Goal: Transaction & Acquisition: Obtain resource

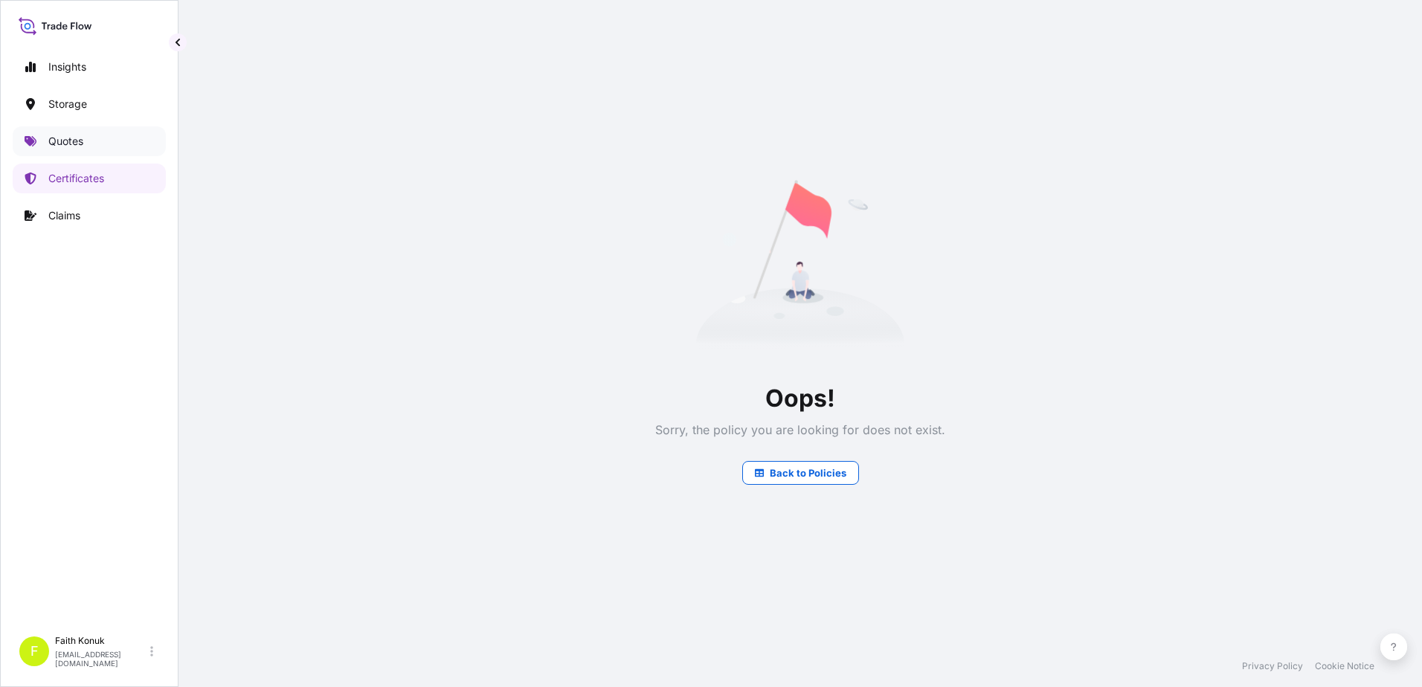
click at [76, 139] on p "Quotes" at bounding box center [65, 141] width 35 height 15
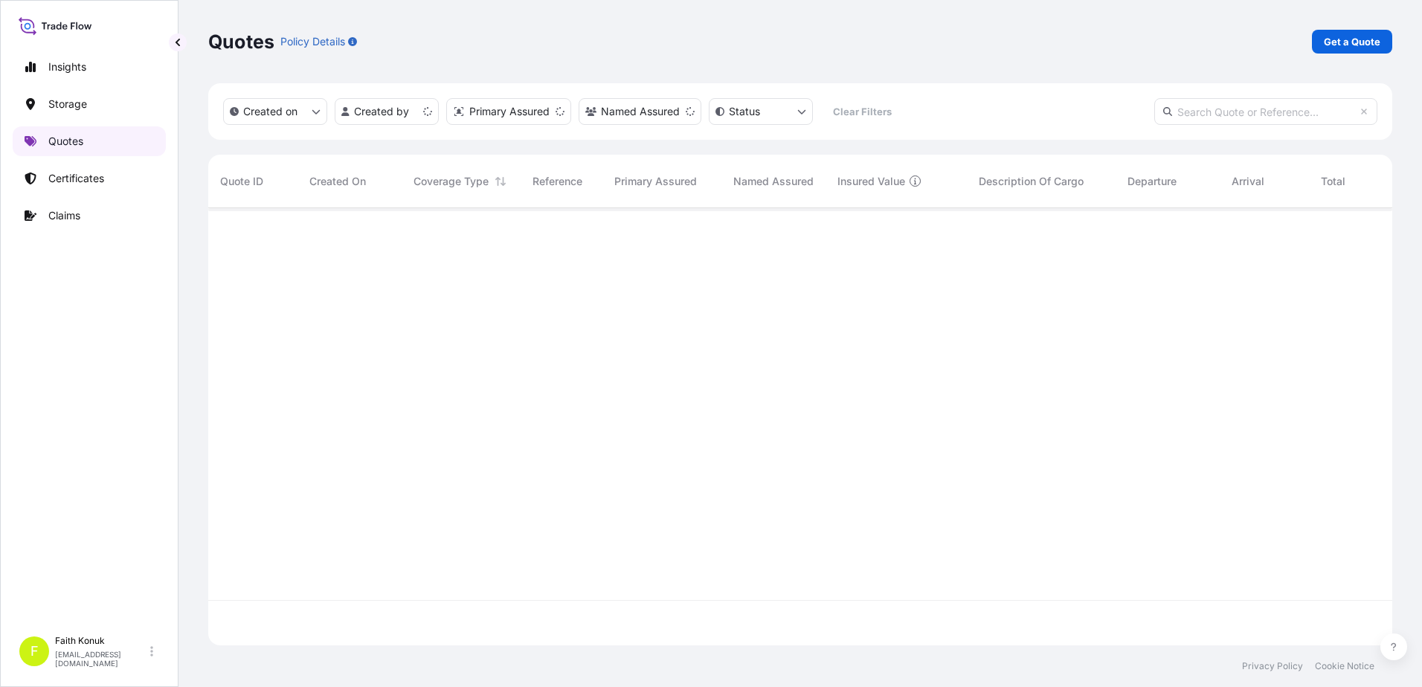
scroll to position [434, 1173]
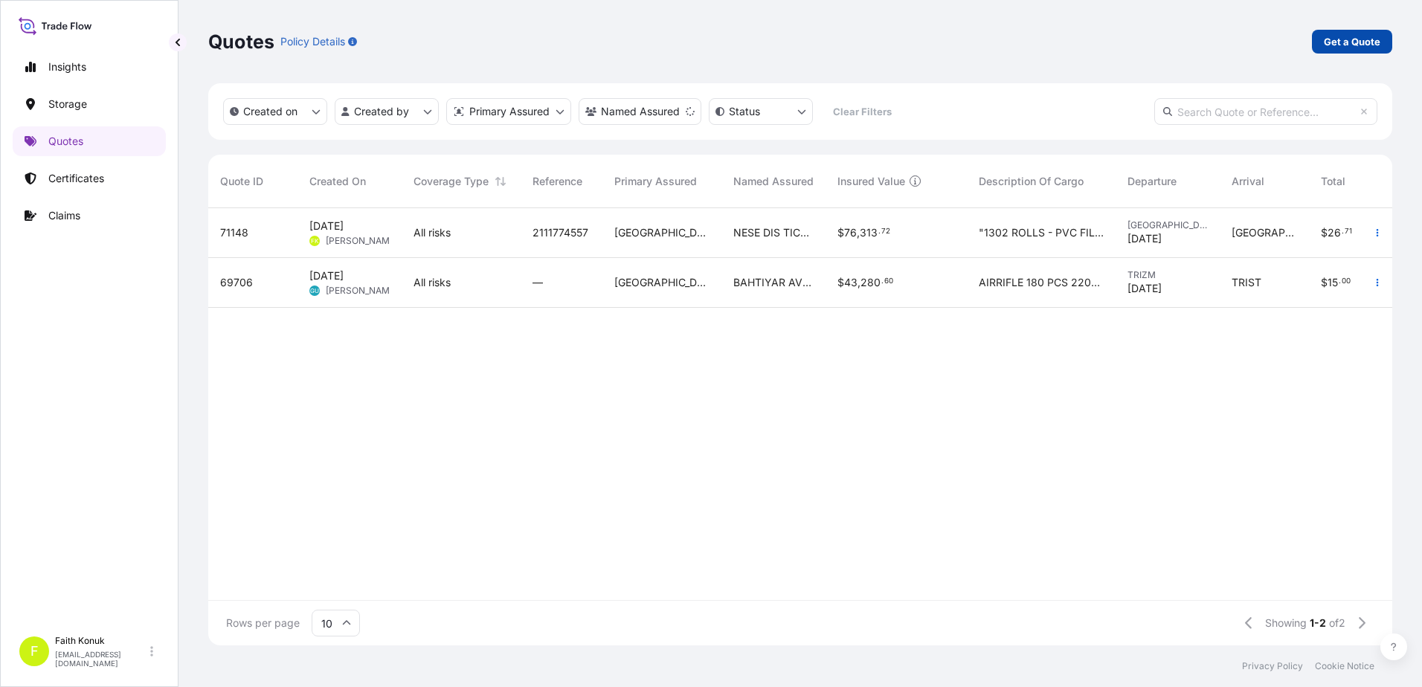
click at [1343, 40] on p "Get a Quote" at bounding box center [1352, 41] width 57 height 15
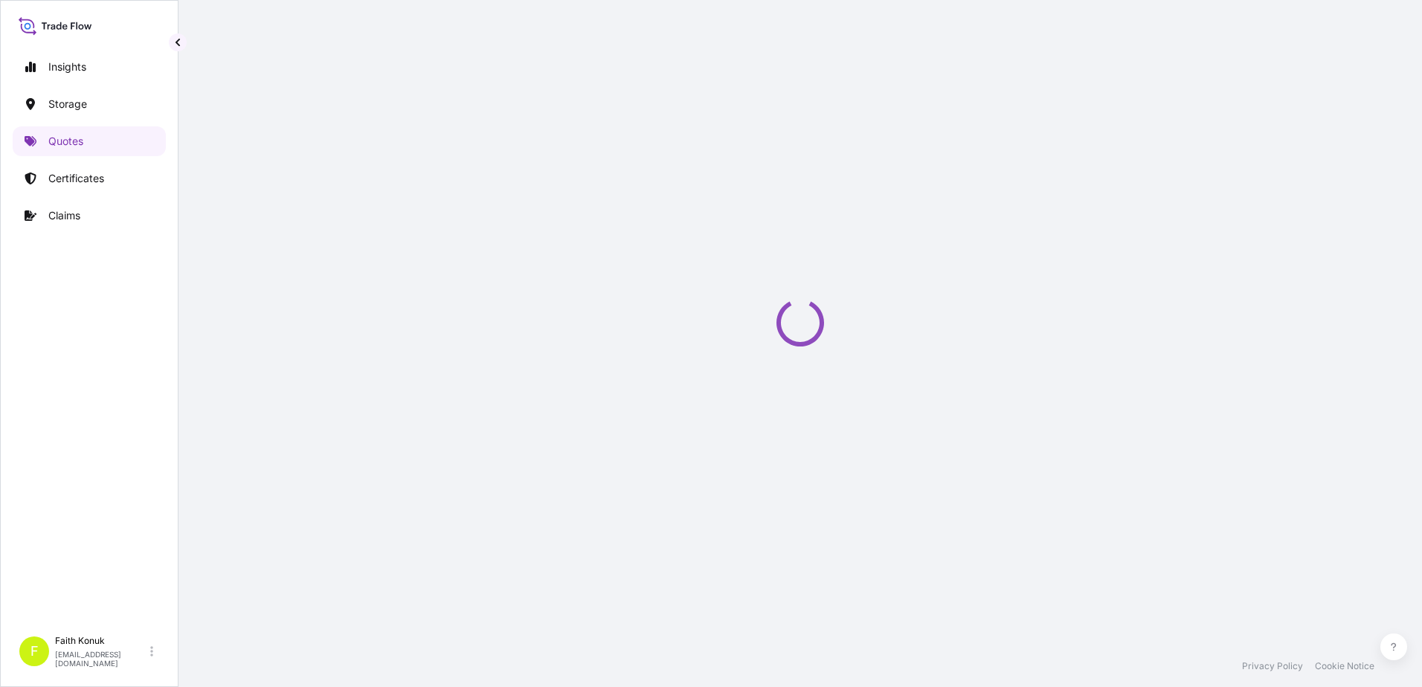
select select "Water"
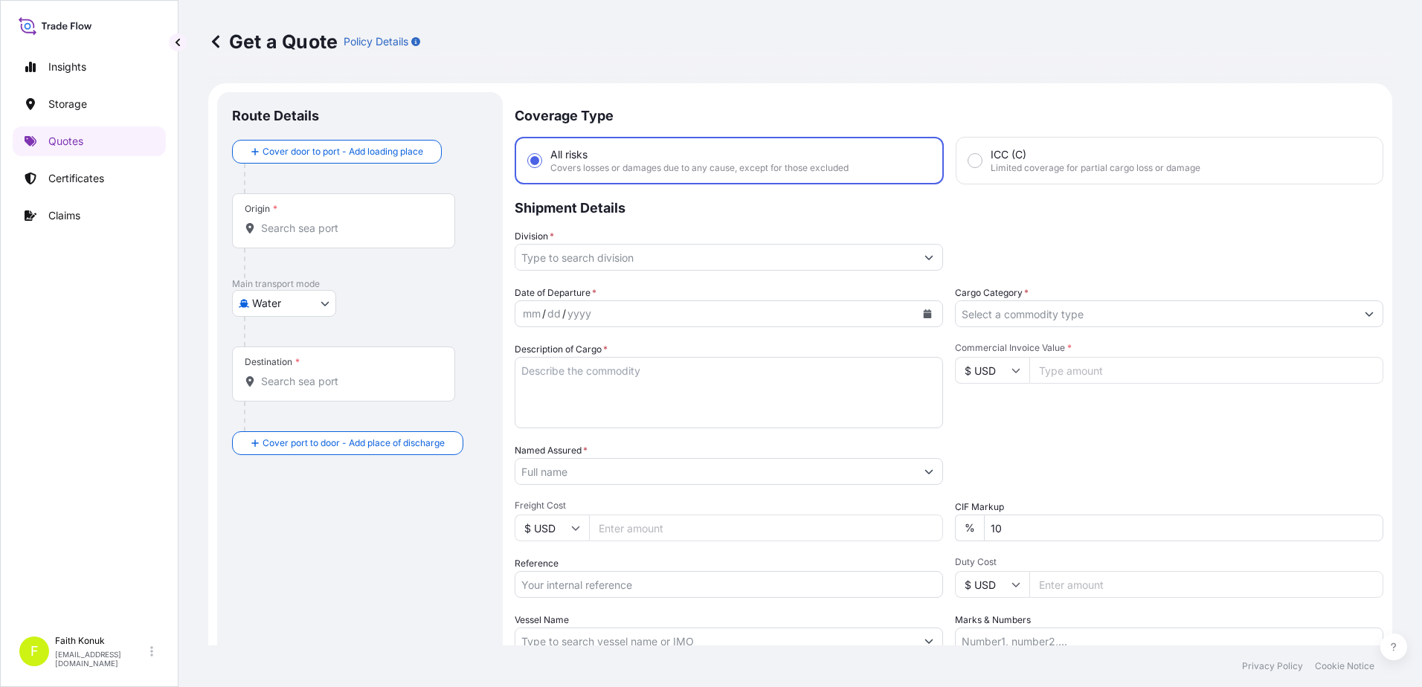
scroll to position [24, 0]
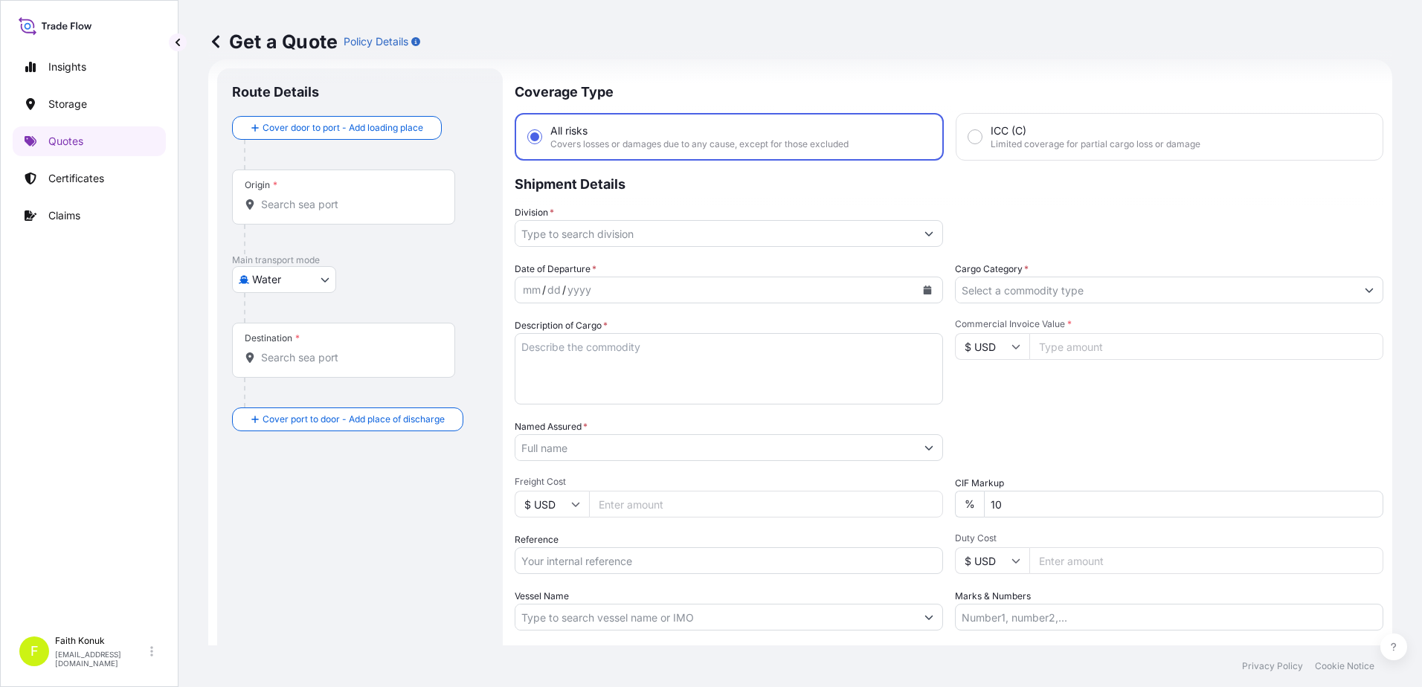
click at [288, 282] on body "Insights Storage Quotes Certificates Claims F [PERSON_NAME] [EMAIL_ADDRESS][DOM…" at bounding box center [711, 343] width 1422 height 687
click at [287, 376] on span "Inland" at bounding box center [275, 371] width 30 height 15
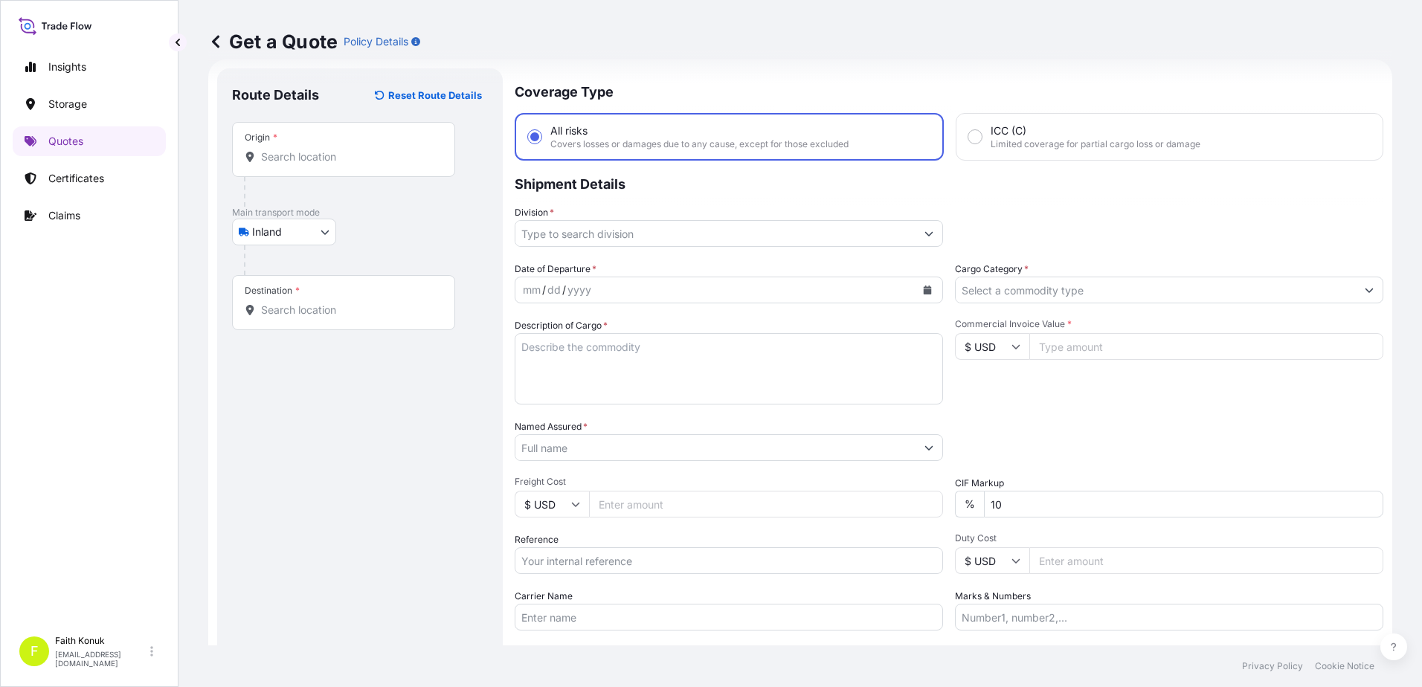
click at [376, 243] on div "Inland Air Water Inland" at bounding box center [360, 232] width 256 height 27
click at [296, 148] on div "Origin *" at bounding box center [343, 149] width 223 height 55
click at [296, 150] on input "Origin *" at bounding box center [349, 157] width 176 height 15
paste input "TURKIYE"
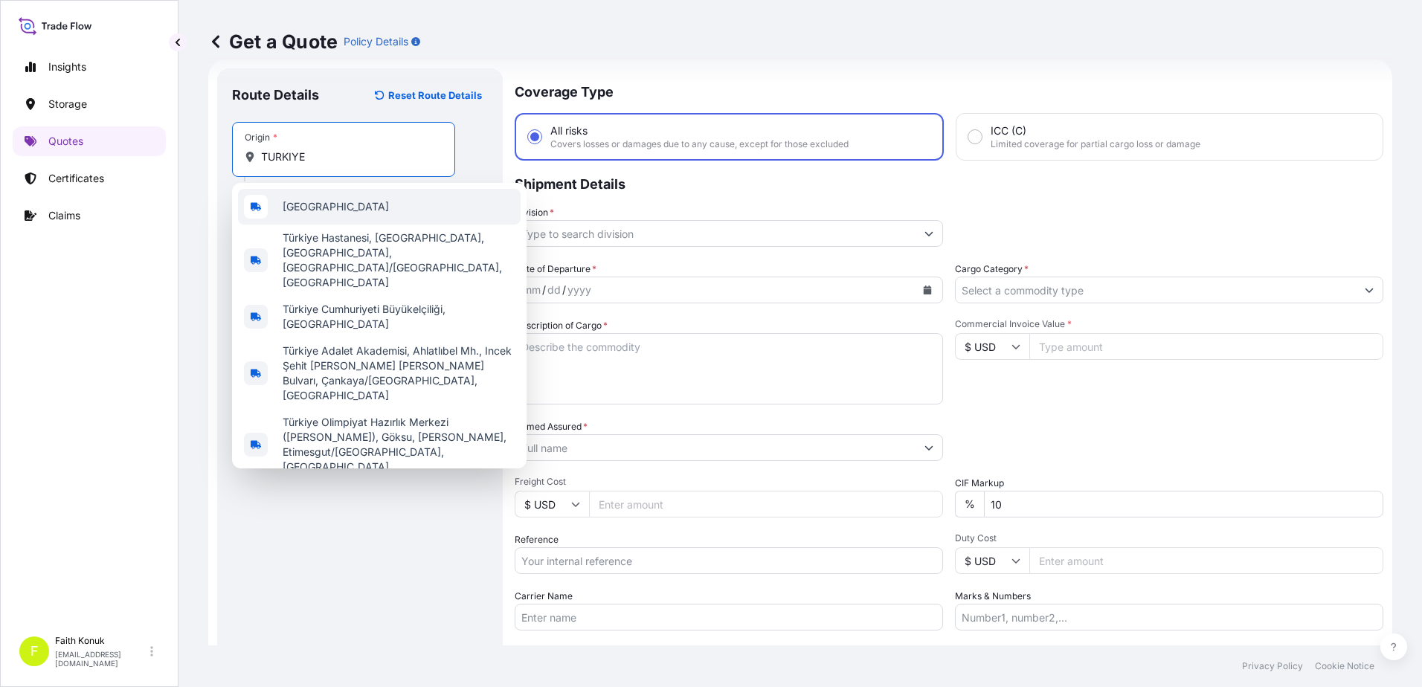
click at [321, 199] on div "[GEOGRAPHIC_DATA]" at bounding box center [379, 207] width 283 height 36
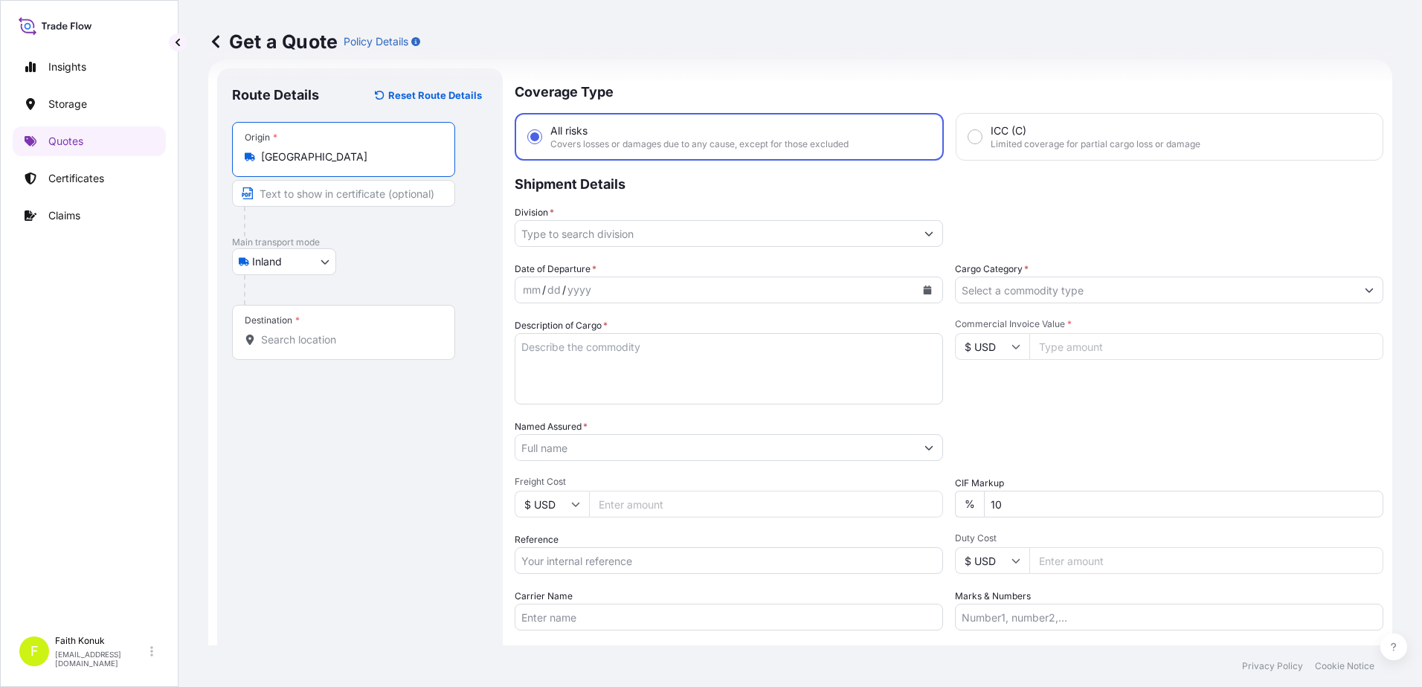
type input "[GEOGRAPHIC_DATA]"
click at [400, 231] on div at bounding box center [352, 222] width 216 height 30
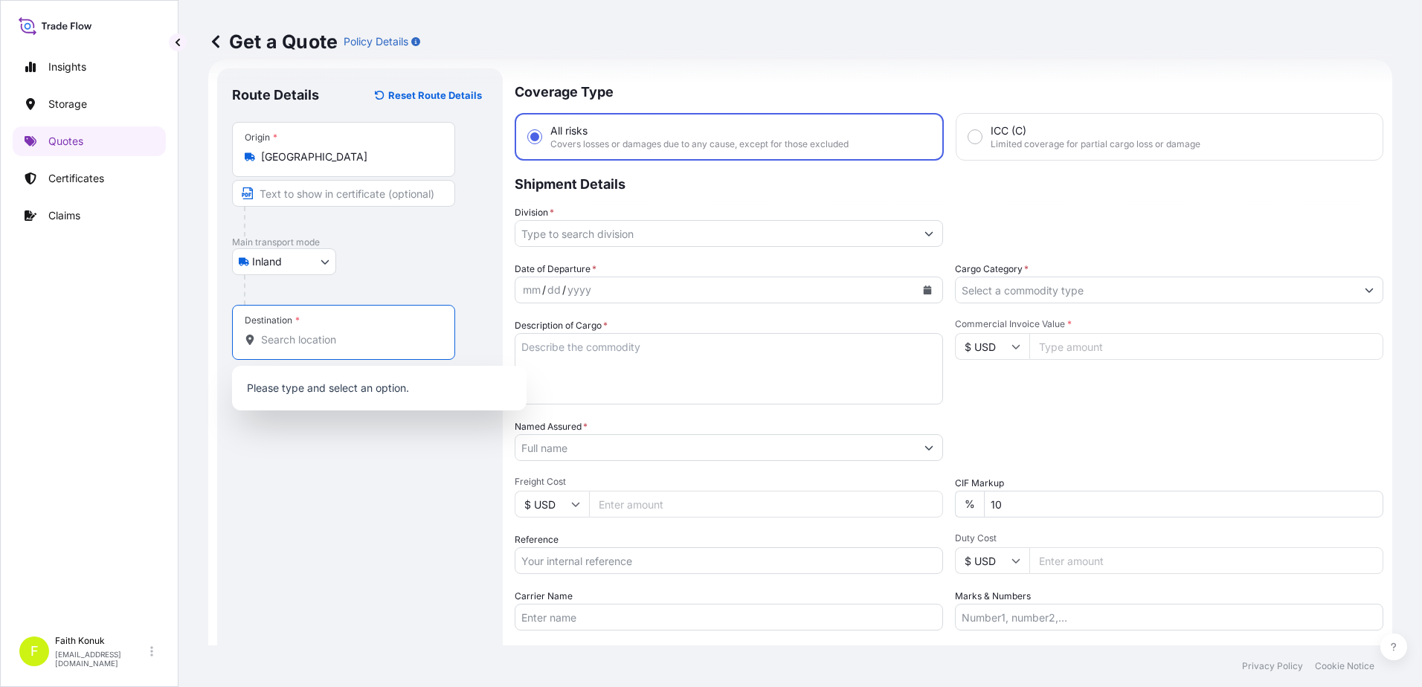
click at [383, 336] on input "Destination *" at bounding box center [349, 339] width 176 height 15
paste input "ISPANYA"
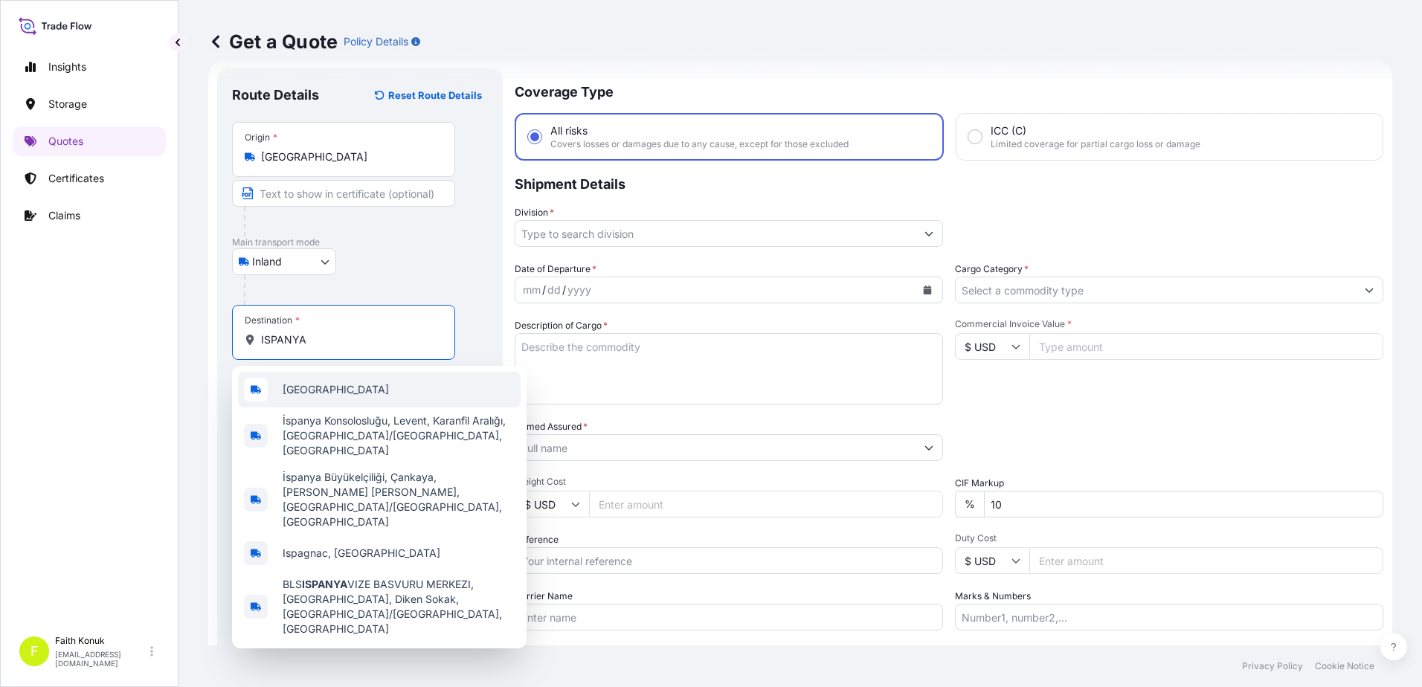
click at [356, 393] on div "[GEOGRAPHIC_DATA]" at bounding box center [379, 390] width 283 height 36
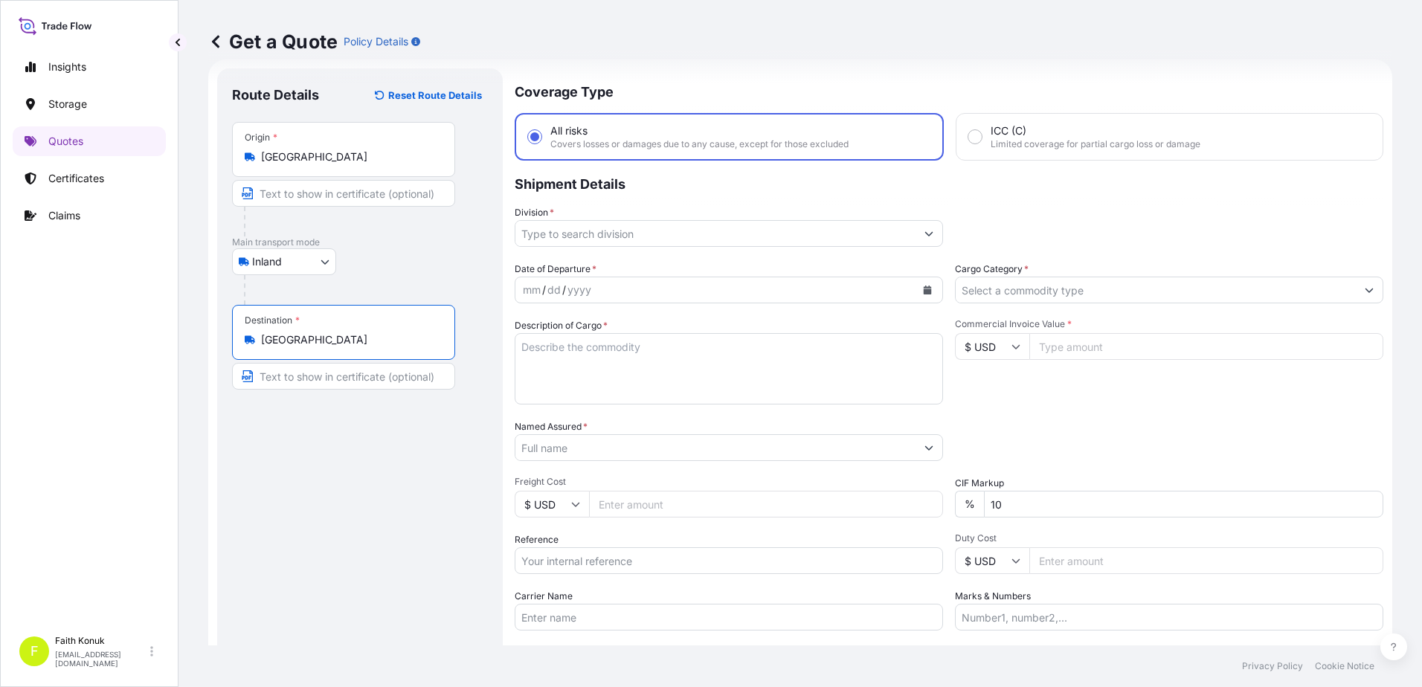
type input "[GEOGRAPHIC_DATA]"
click at [450, 478] on div "Route Details Reset Route Details Place of loading Road / Inland Road / Inland …" at bounding box center [360, 404] width 256 height 643
click at [613, 232] on input "Division *" at bounding box center [715, 233] width 400 height 27
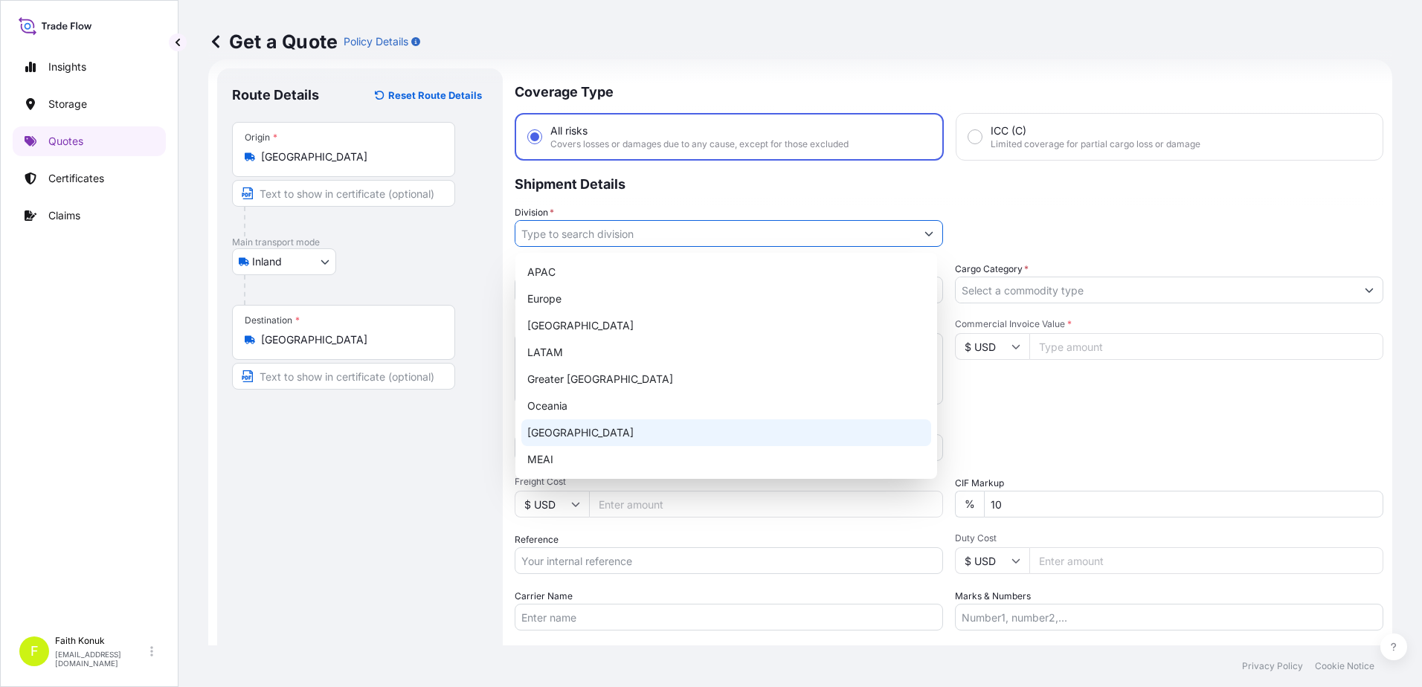
click at [562, 434] on div "[GEOGRAPHIC_DATA]" at bounding box center [726, 433] width 410 height 27
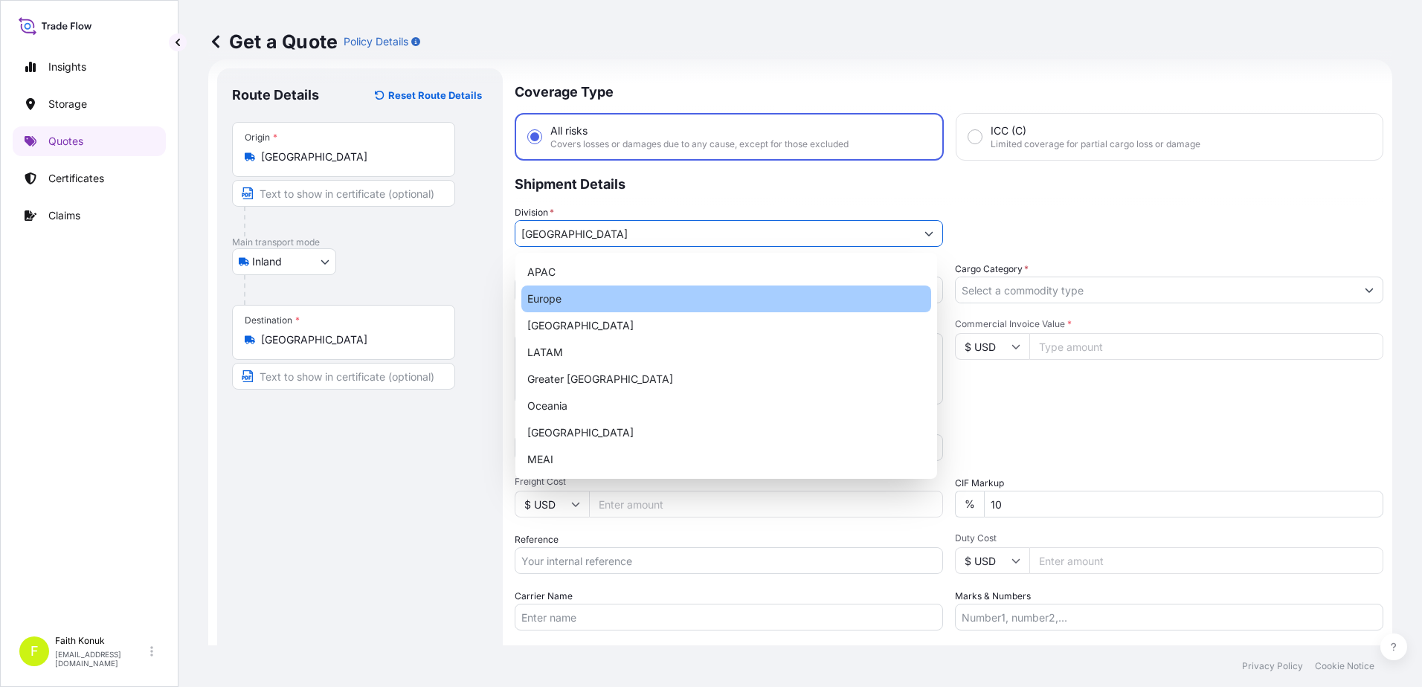
type input "Europe"
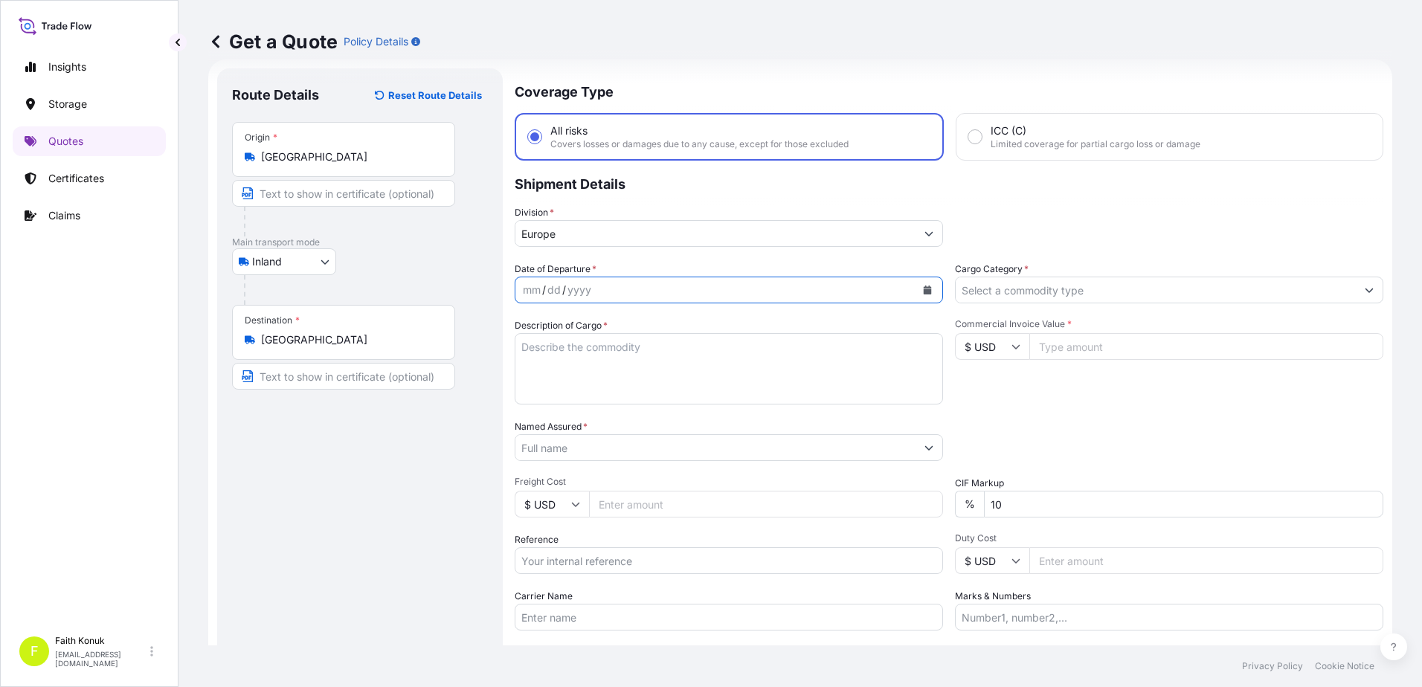
click at [923, 289] on icon "Calendar" at bounding box center [927, 290] width 9 height 9
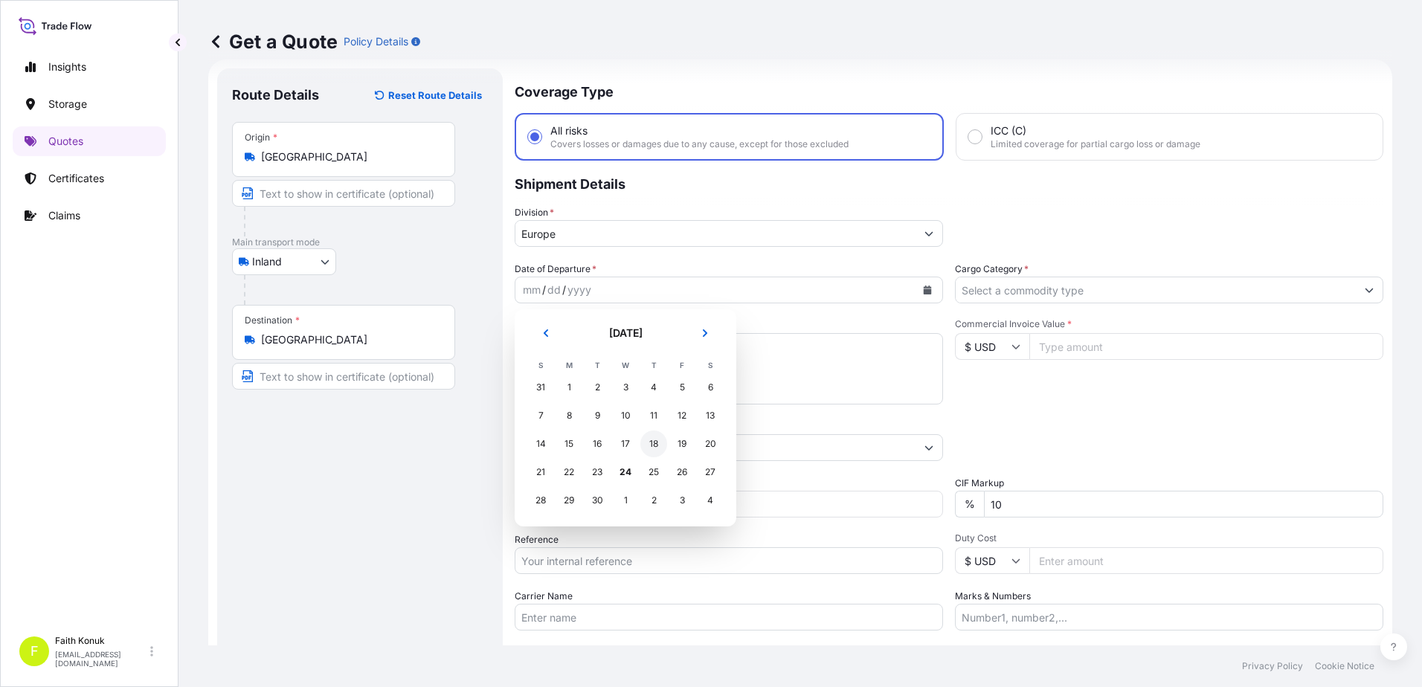
click at [651, 443] on div "18" at bounding box center [653, 444] width 27 height 27
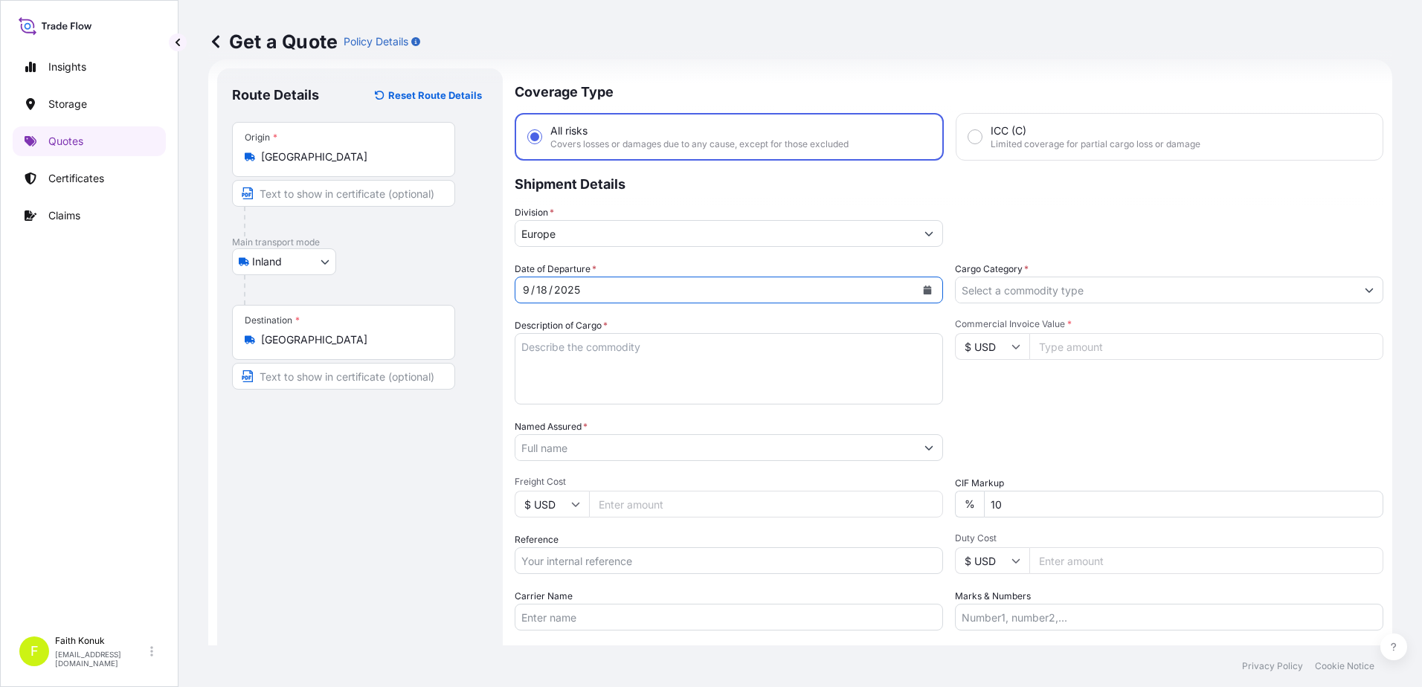
click at [568, 341] on textarea "Description of Cargo *" at bounding box center [729, 368] width 428 height 71
click at [582, 347] on textarea "Description of Cargo *" at bounding box center [729, 368] width 428 height 71
paste textarea "HS code: 9405.4990.0000, 9405.9900.0000, 8504.4083.9011 1KAP / 105 KG"
click at [667, 396] on textarea "HS code: 9405.4990.0000, 9405.9900.0000, 8504.4083.9011 1KAP / 105 KG INSURANCE…" at bounding box center [729, 368] width 428 height 71
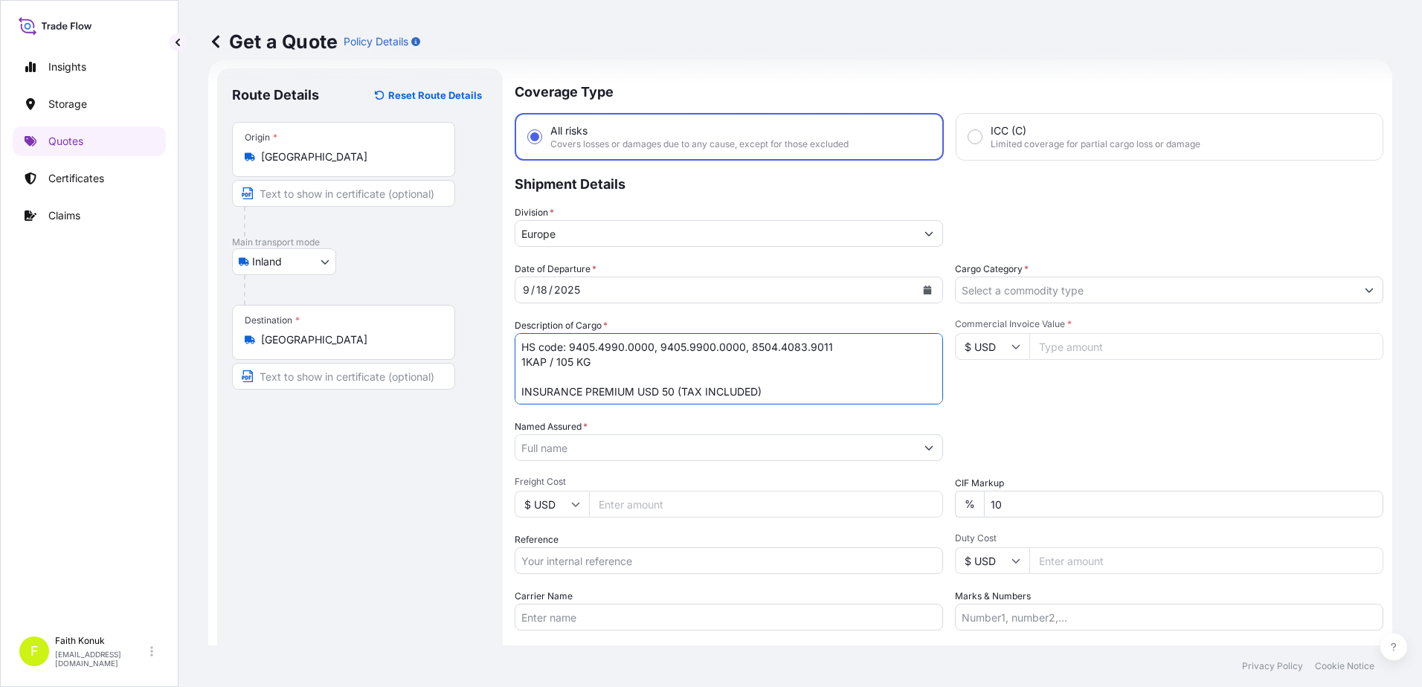
type textarea "HS code: 9405.4990.0000, 9405.9900.0000, 8504.4083.9011 1KAP / 105 KG INSURANCE…"
click at [590, 443] on input "Named Assured *" at bounding box center [715, 447] width 400 height 27
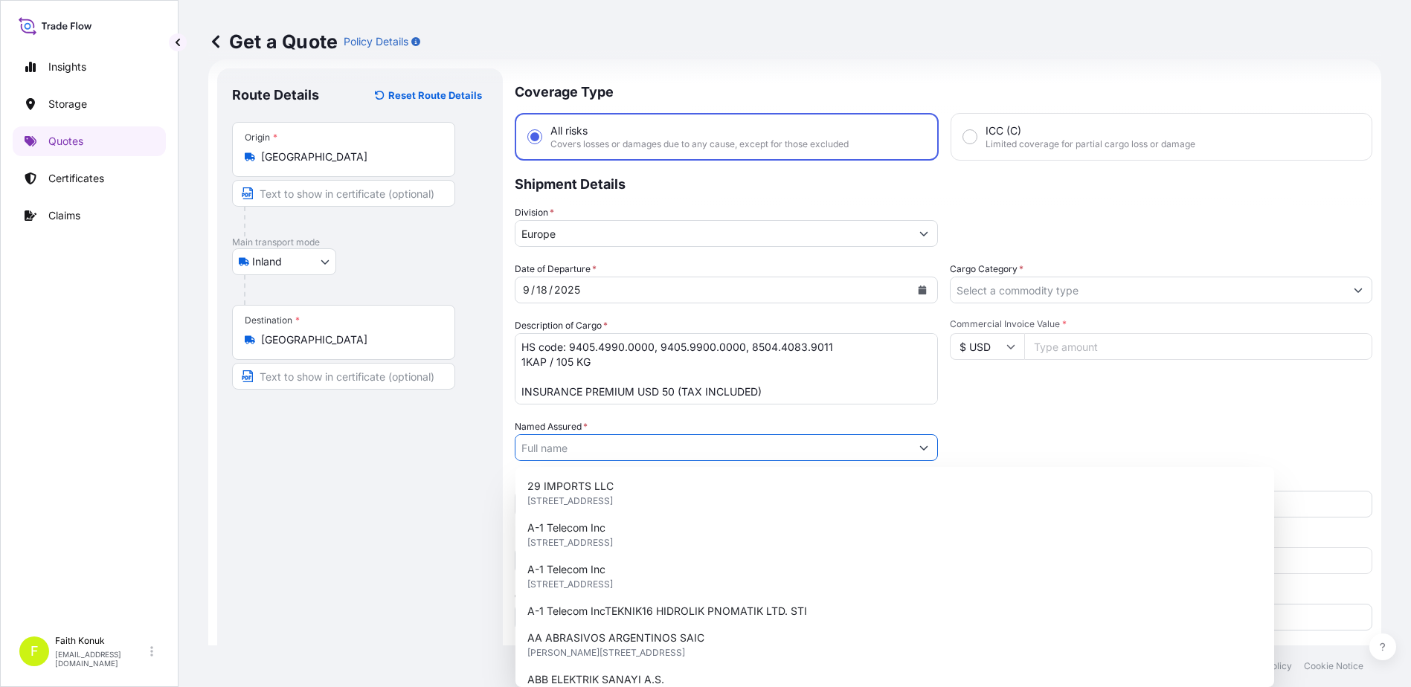
paste input "HPR PAZARLAMA A.S."
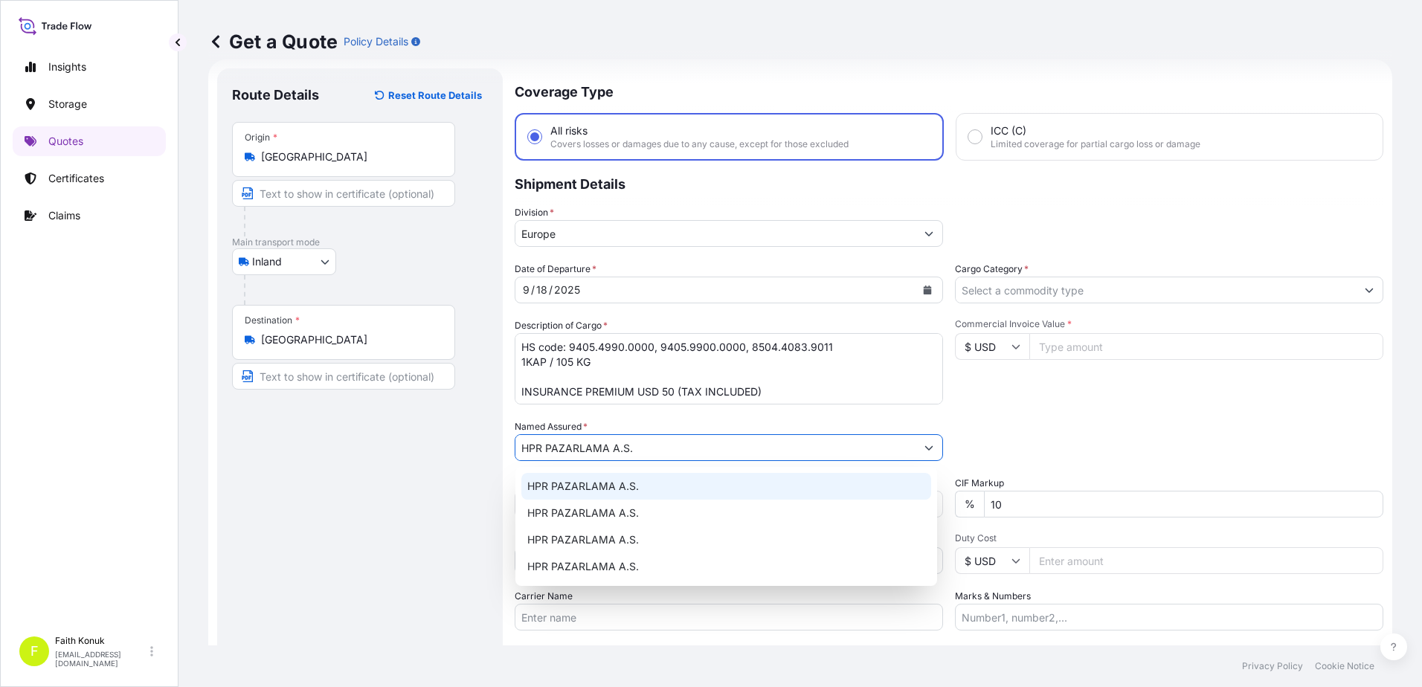
click at [622, 477] on div "HPR PAZARLAMA A.S." at bounding box center [726, 486] width 410 height 27
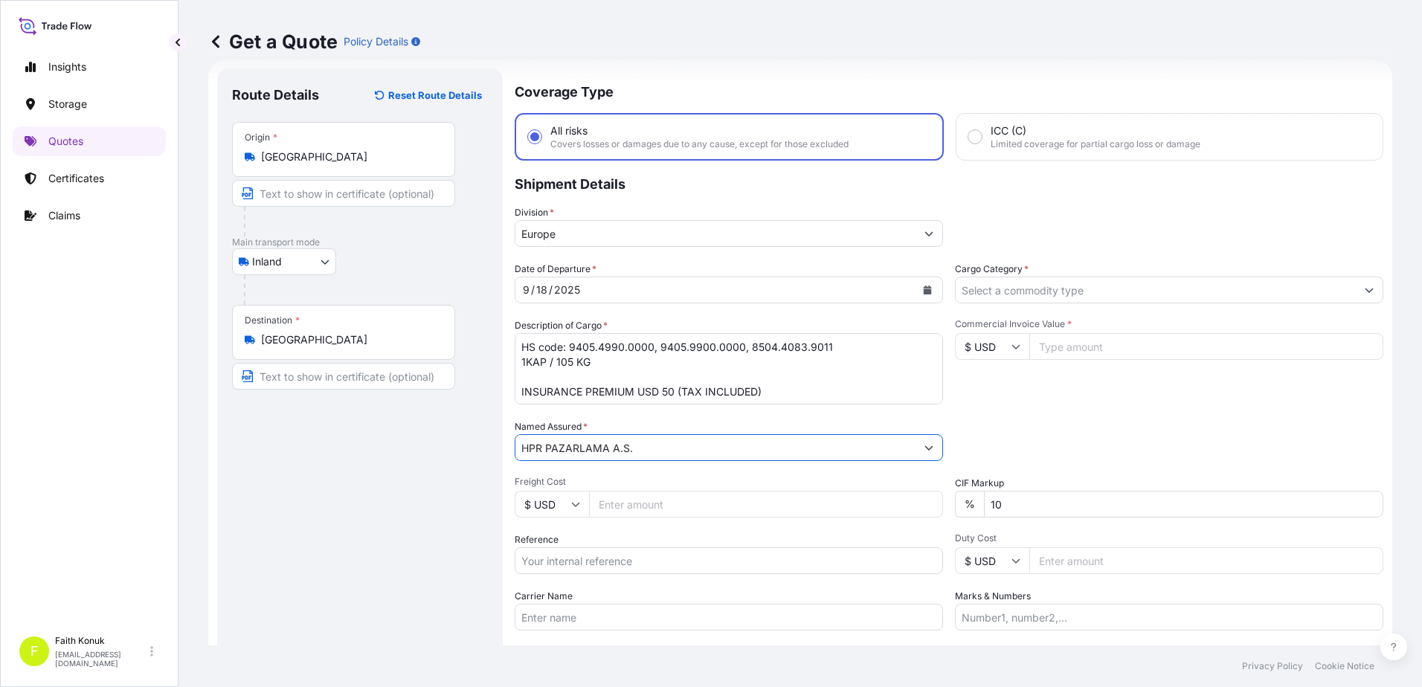
type input "HPR PAZARLAMA A.S."
click at [649, 414] on div "Date of Departure * [DATE] Cargo Category * Description of Cargo * HS code: 940…" at bounding box center [949, 446] width 869 height 369
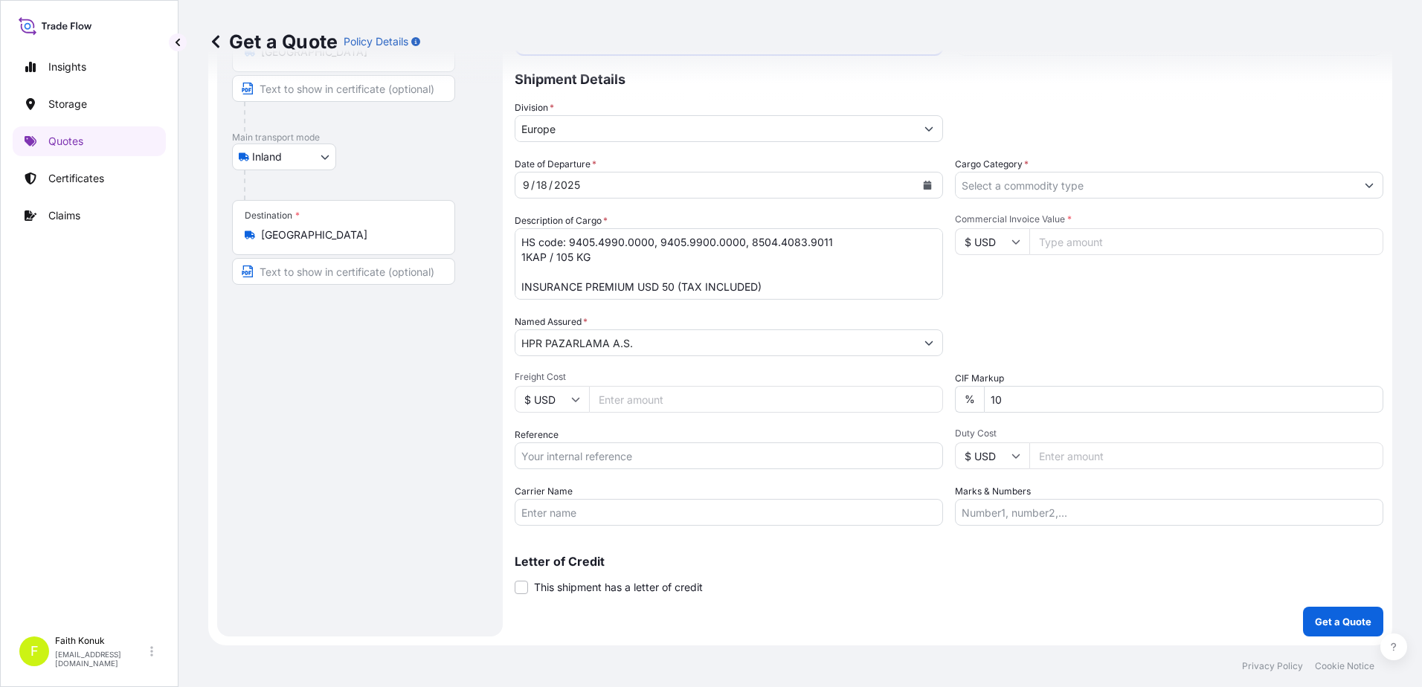
click at [586, 454] on input "Reference" at bounding box center [729, 456] width 428 height 27
paste input "2401780934"
type input "2401780934"
click at [598, 425] on div "Date of Departure * [DATE] Cargo Category * Description of Cargo * HS code: 940…" at bounding box center [949, 341] width 869 height 369
click at [563, 512] on input "Carrier Name" at bounding box center [729, 512] width 428 height 27
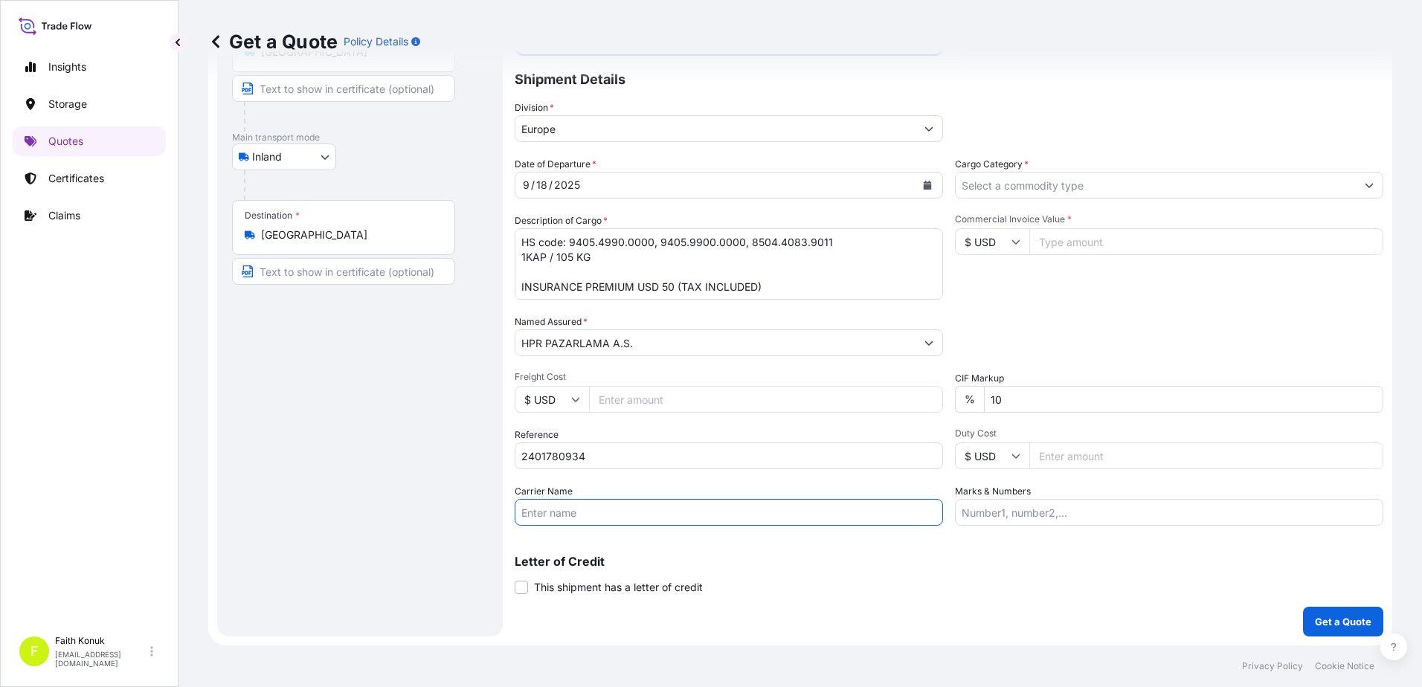
paste input "31 YB 725"
type input "31 YB 725"
click at [702, 556] on p "Letter of Credit" at bounding box center [949, 562] width 869 height 12
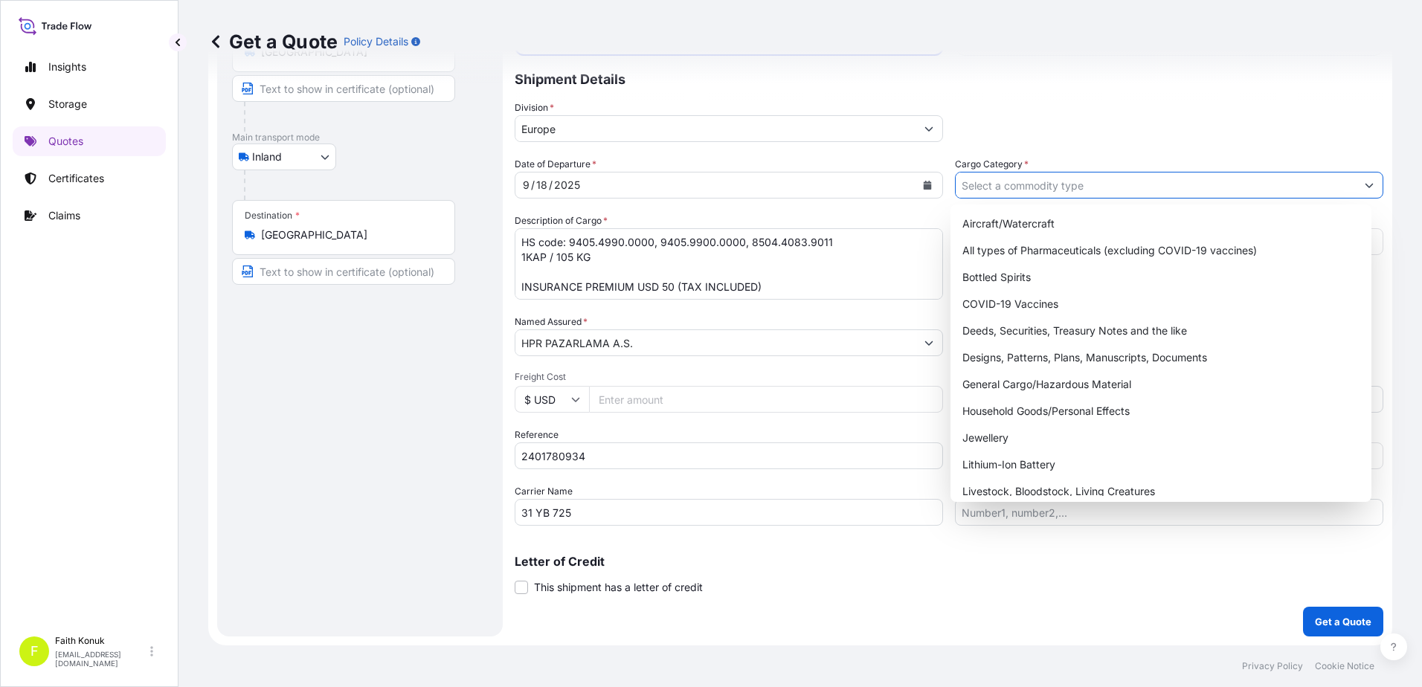
click at [983, 184] on input "Cargo Category *" at bounding box center [1156, 185] width 400 height 27
click at [1003, 375] on div "General Cargo/Hazardous Material" at bounding box center [1162, 384] width 410 height 27
type input "General Cargo/Hazardous Material"
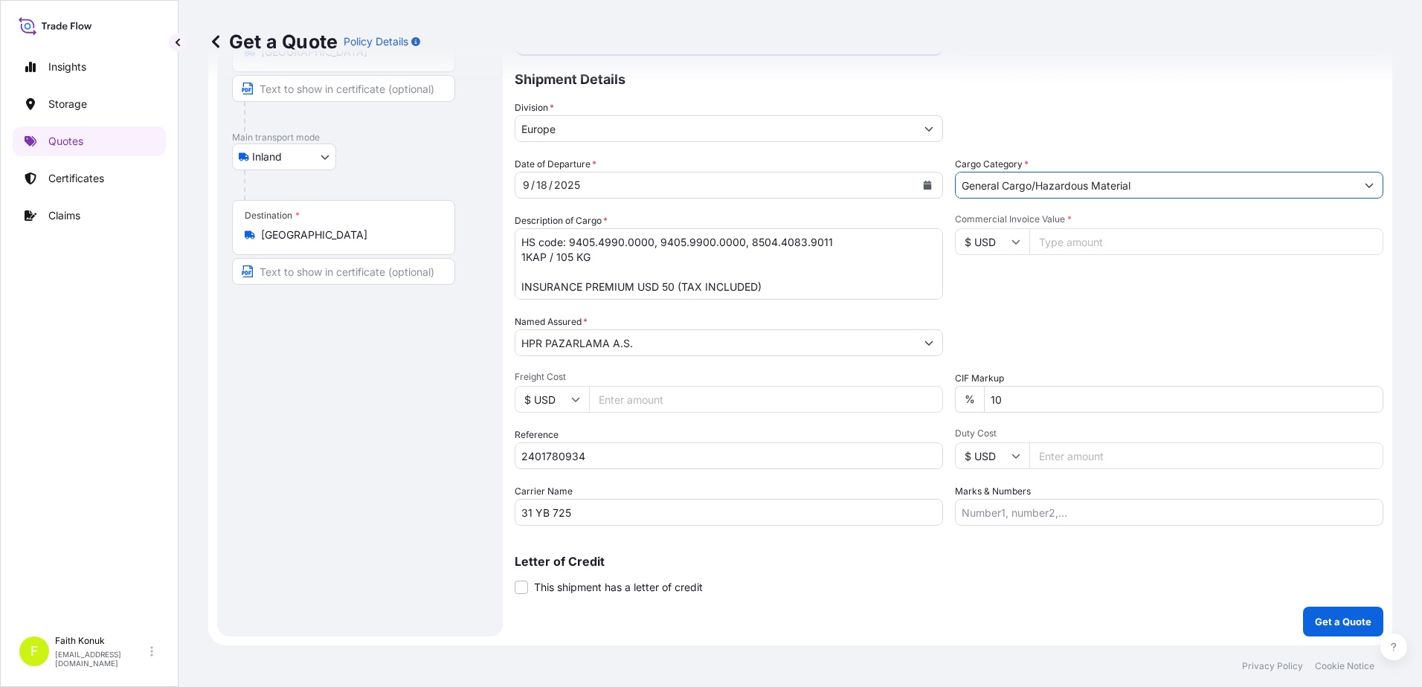
click at [1032, 293] on div "Commercial Invoice Value * $ USD" at bounding box center [1169, 256] width 428 height 86
click at [1000, 247] on input "$ USD" at bounding box center [992, 241] width 74 height 27
click at [990, 287] on div "€ EUR" at bounding box center [987, 283] width 62 height 28
type input "€ EUR"
click at [1076, 232] on input "Commercial Invoice Value *" at bounding box center [1206, 241] width 354 height 27
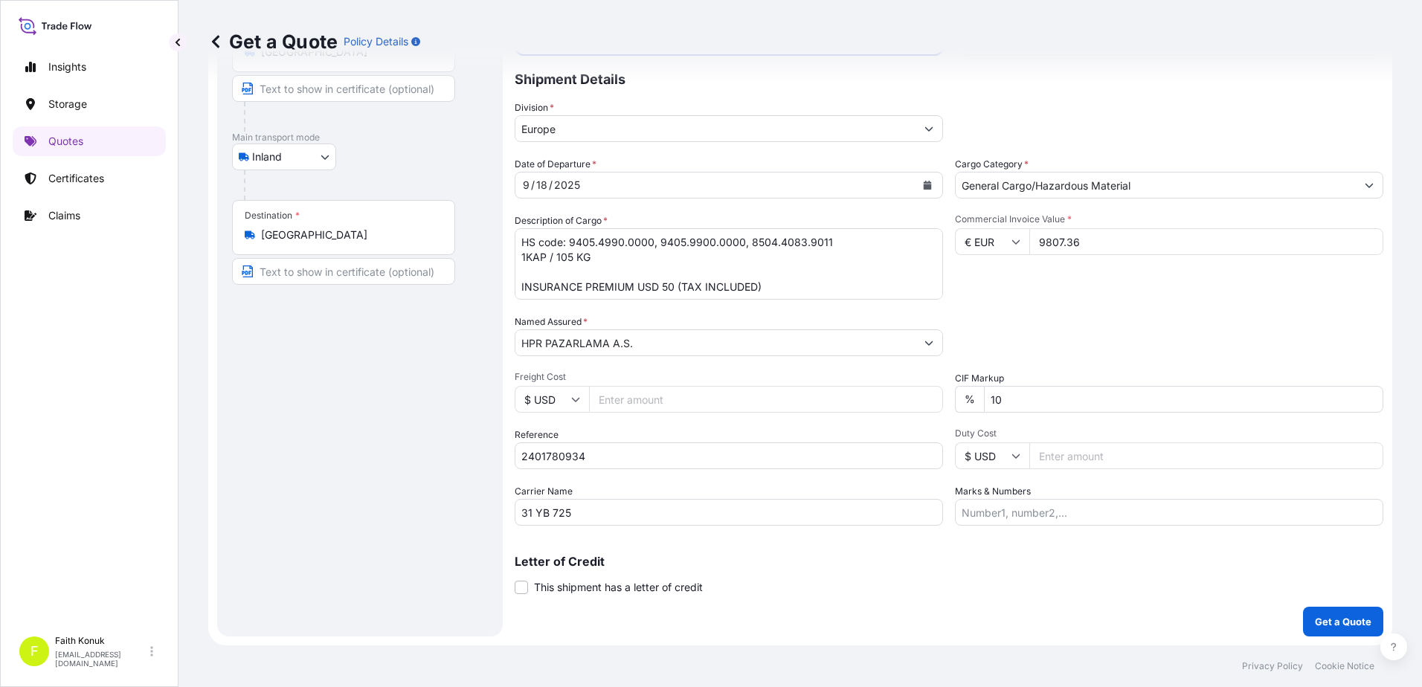
type input "9807.36"
click at [1023, 309] on div "Date of Departure * [DATE] Cargo Category * General Cargo/Hazardous Material De…" at bounding box center [949, 341] width 869 height 369
drag, startPoint x: 1020, startPoint y: 402, endPoint x: 882, endPoint y: 397, distance: 138.4
click at [882, 398] on div "Date of Departure * [DATE] Cargo Category * General Cargo/Hazardous Material De…" at bounding box center [949, 341] width 869 height 369
type input "0"
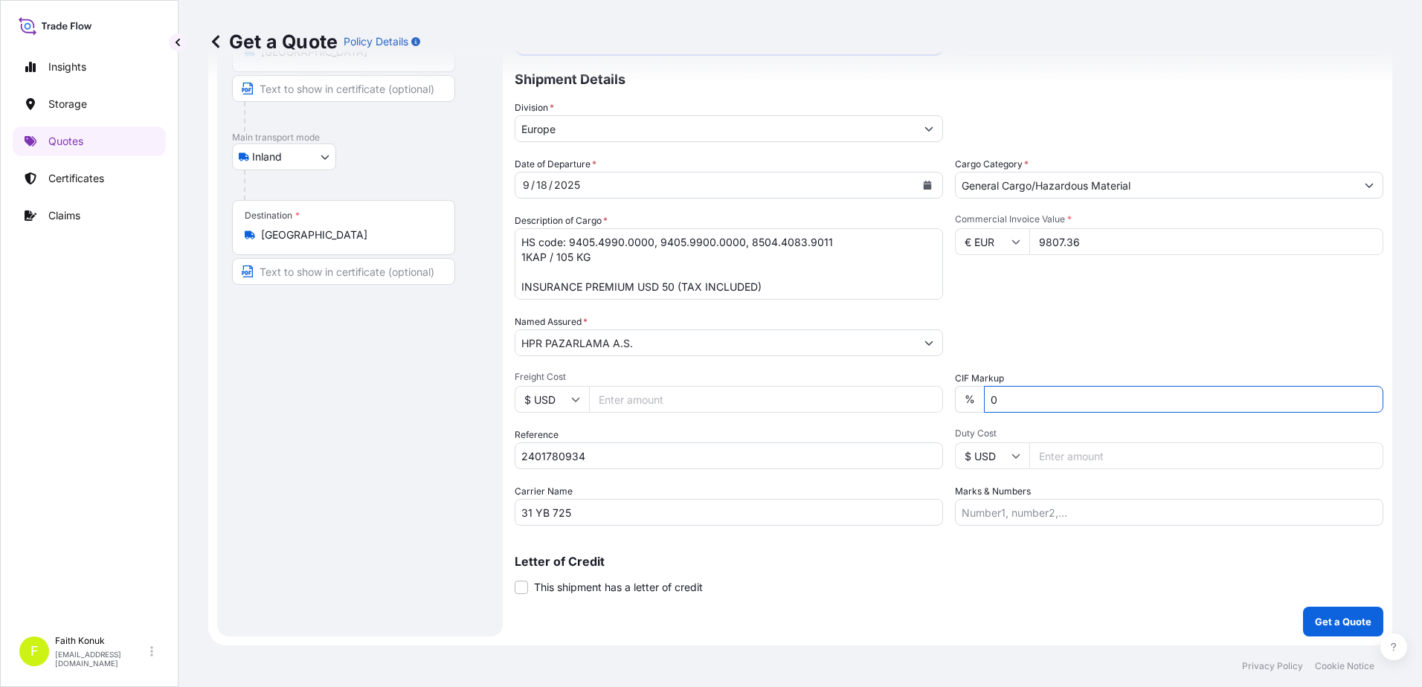
drag, startPoint x: 1166, startPoint y: 317, endPoint x: 1029, endPoint y: 359, distance: 143.3
click at [1169, 317] on div "Packing Category Type to search a container mode Please select a primary mode o…" at bounding box center [1169, 336] width 428 height 42
click at [1323, 620] on p "Get a Quote" at bounding box center [1343, 621] width 57 height 15
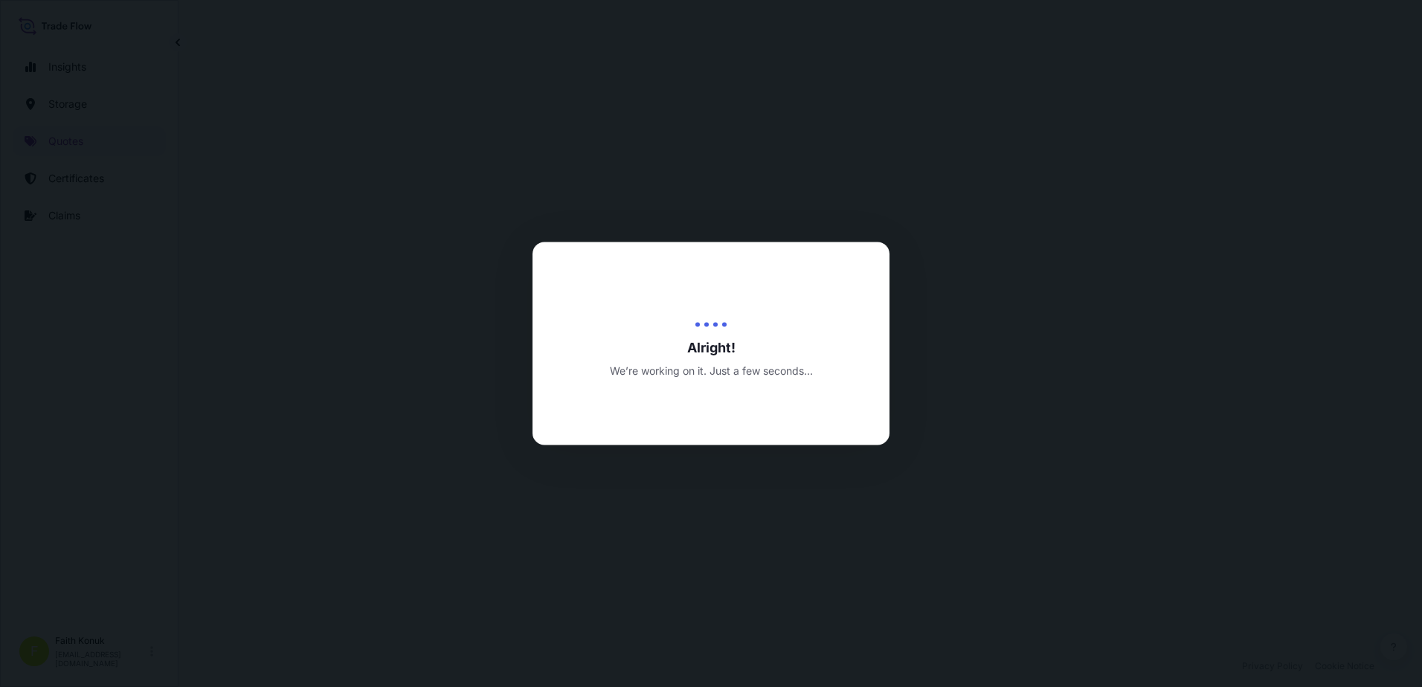
select select "Inland"
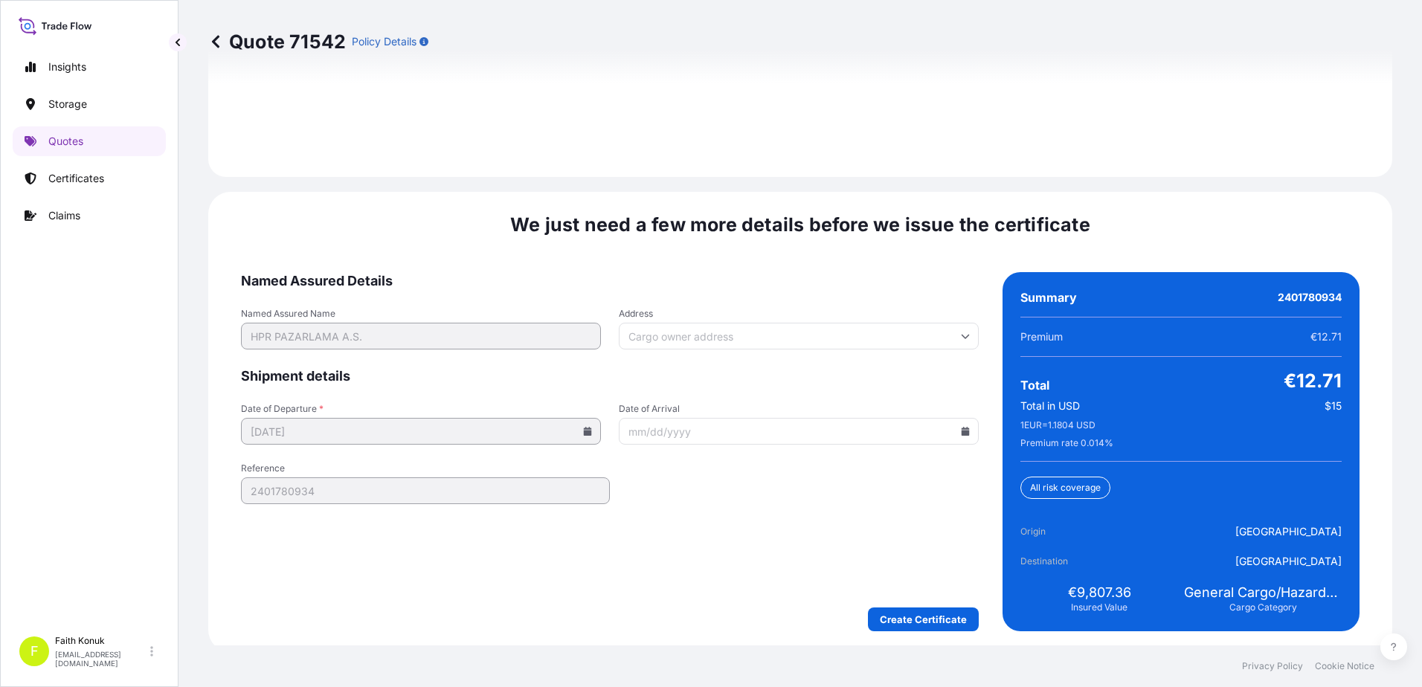
scroll to position [2194, 0]
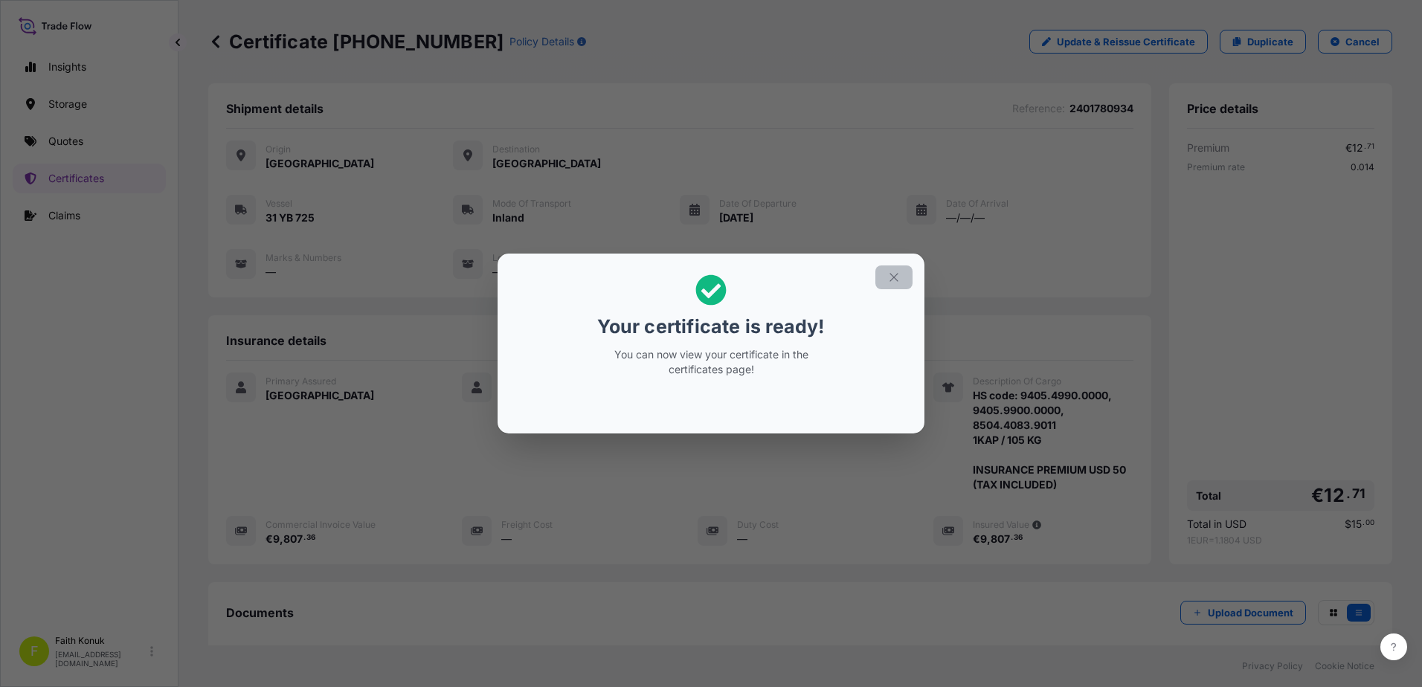
click at [888, 278] on icon "button" at bounding box center [893, 277] width 13 height 13
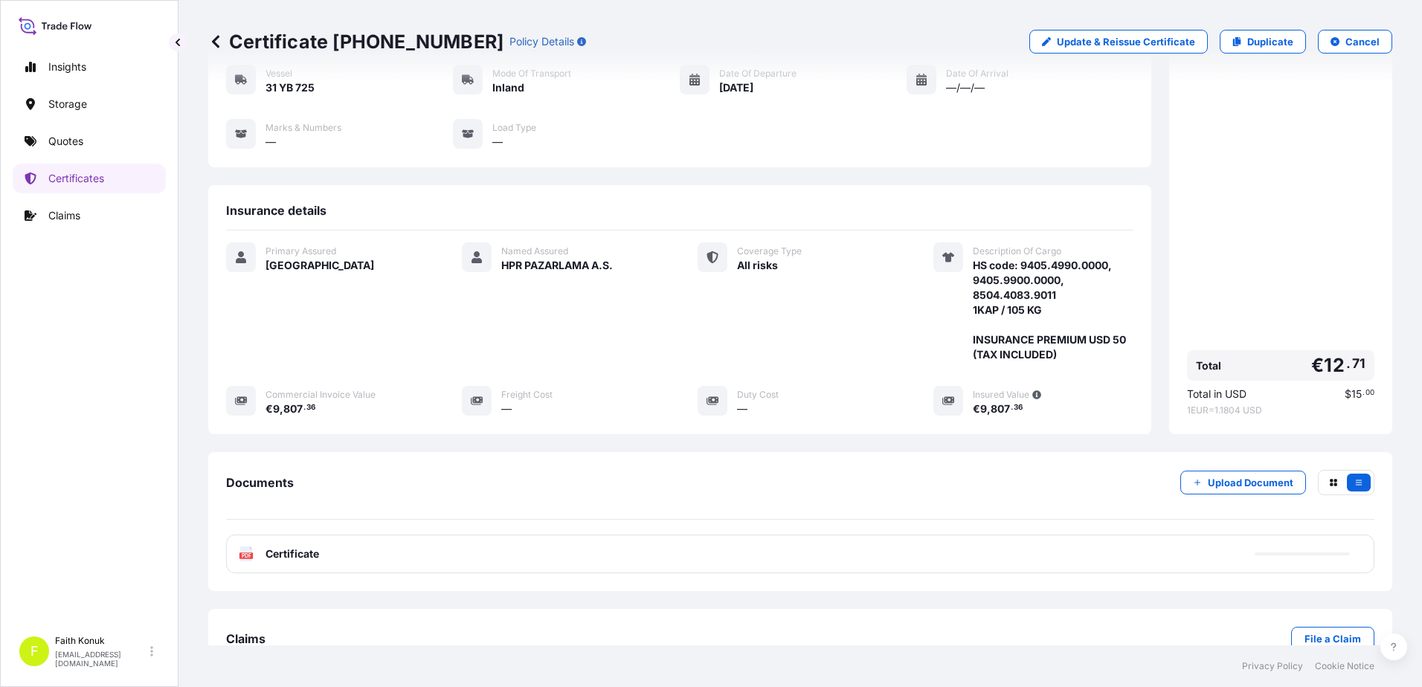
scroll to position [169, 0]
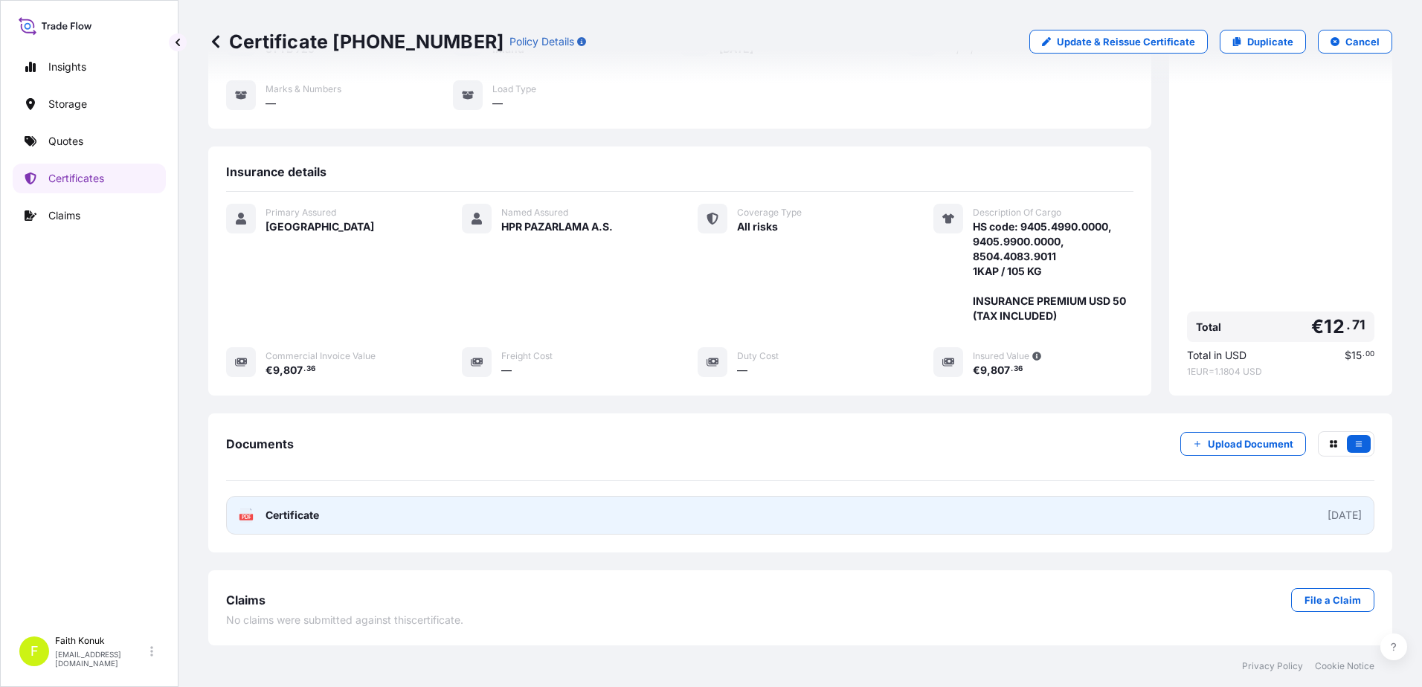
click at [266, 513] on span "Certificate" at bounding box center [293, 515] width 54 height 15
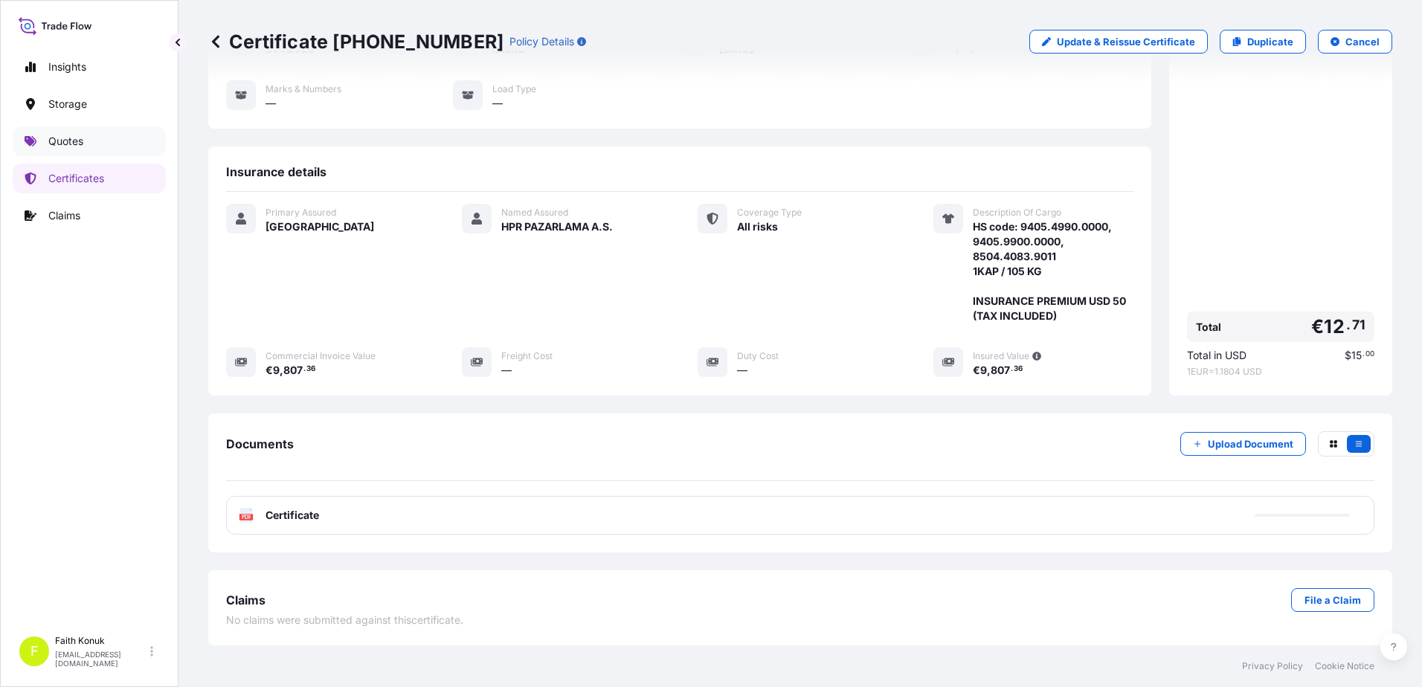
click at [89, 144] on link "Quotes" at bounding box center [89, 141] width 153 height 30
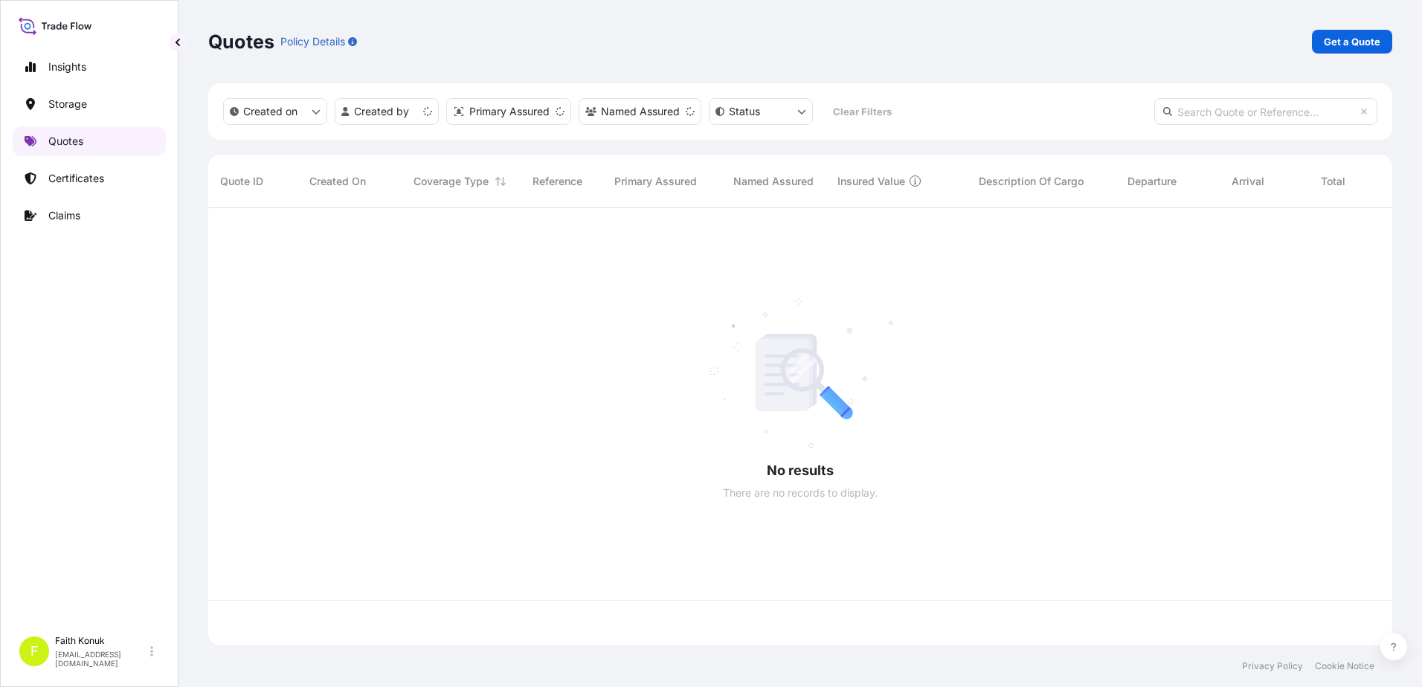
scroll to position [434, 1173]
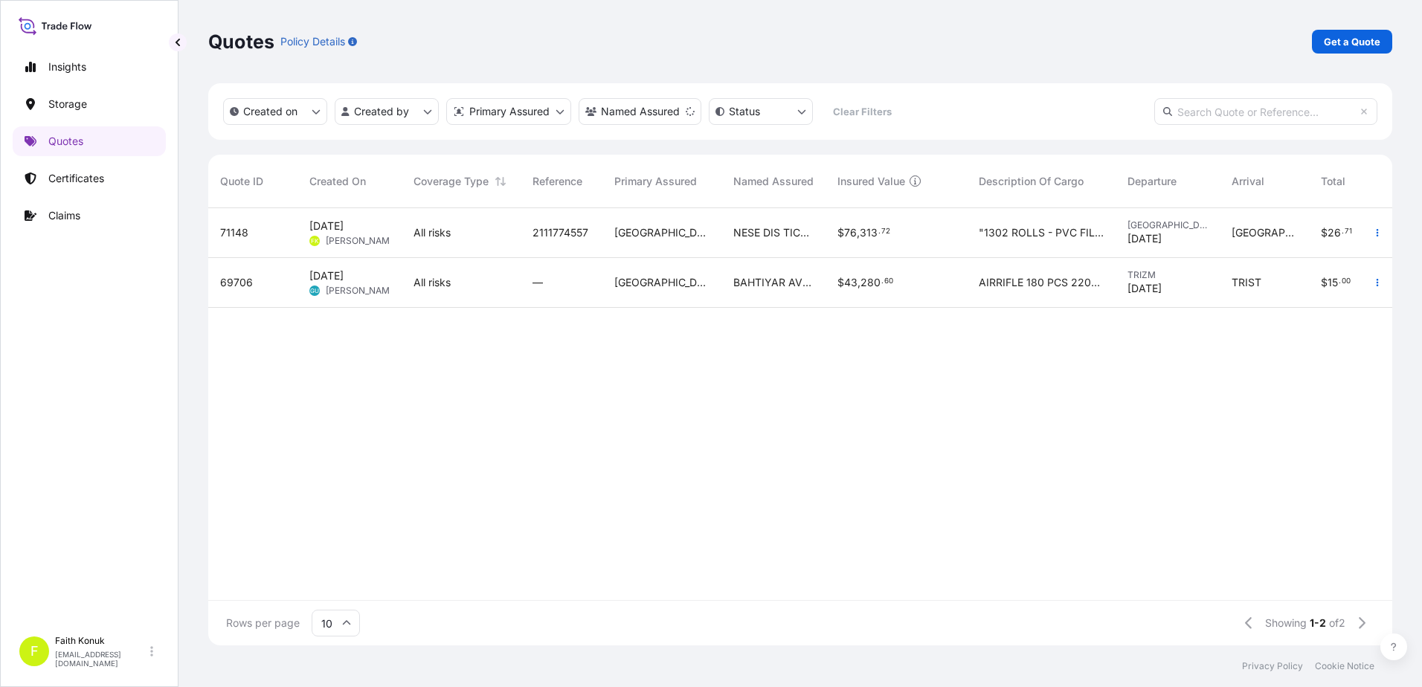
click at [345, 241] on span "[PERSON_NAME]" at bounding box center [362, 241] width 72 height 12
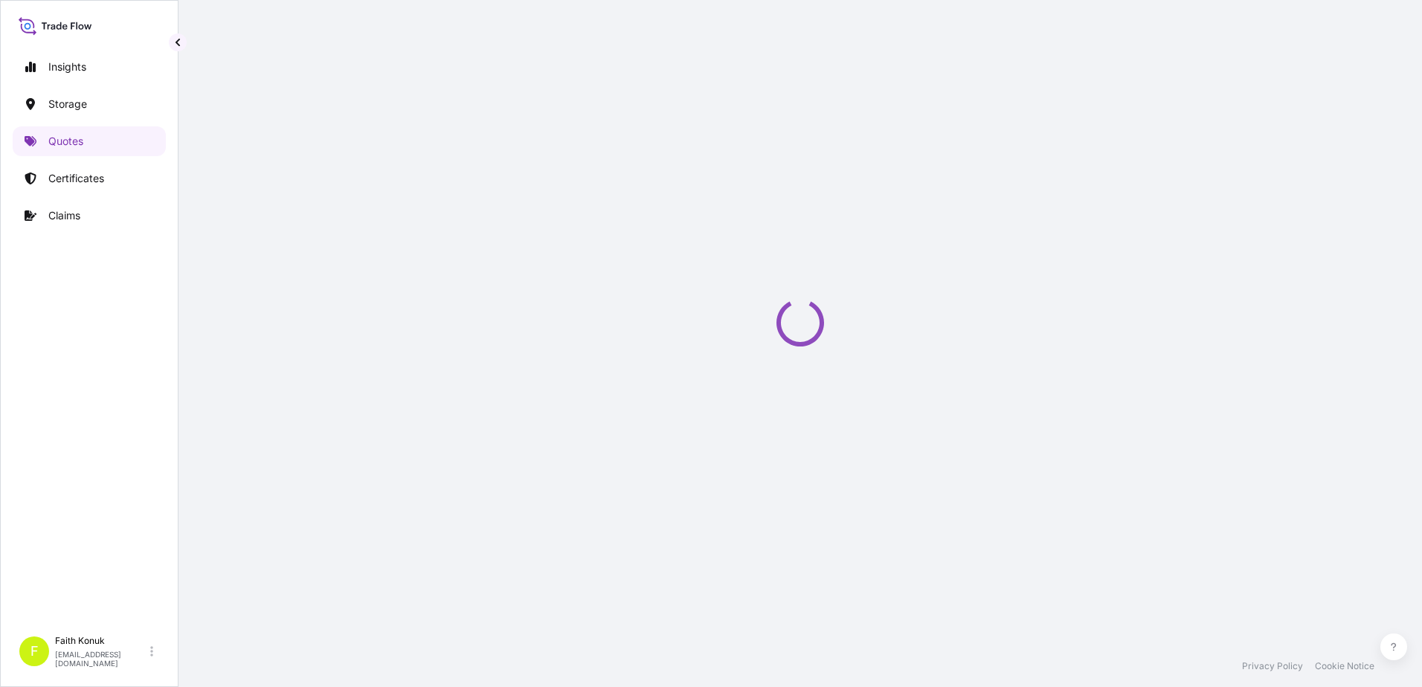
select select "Water"
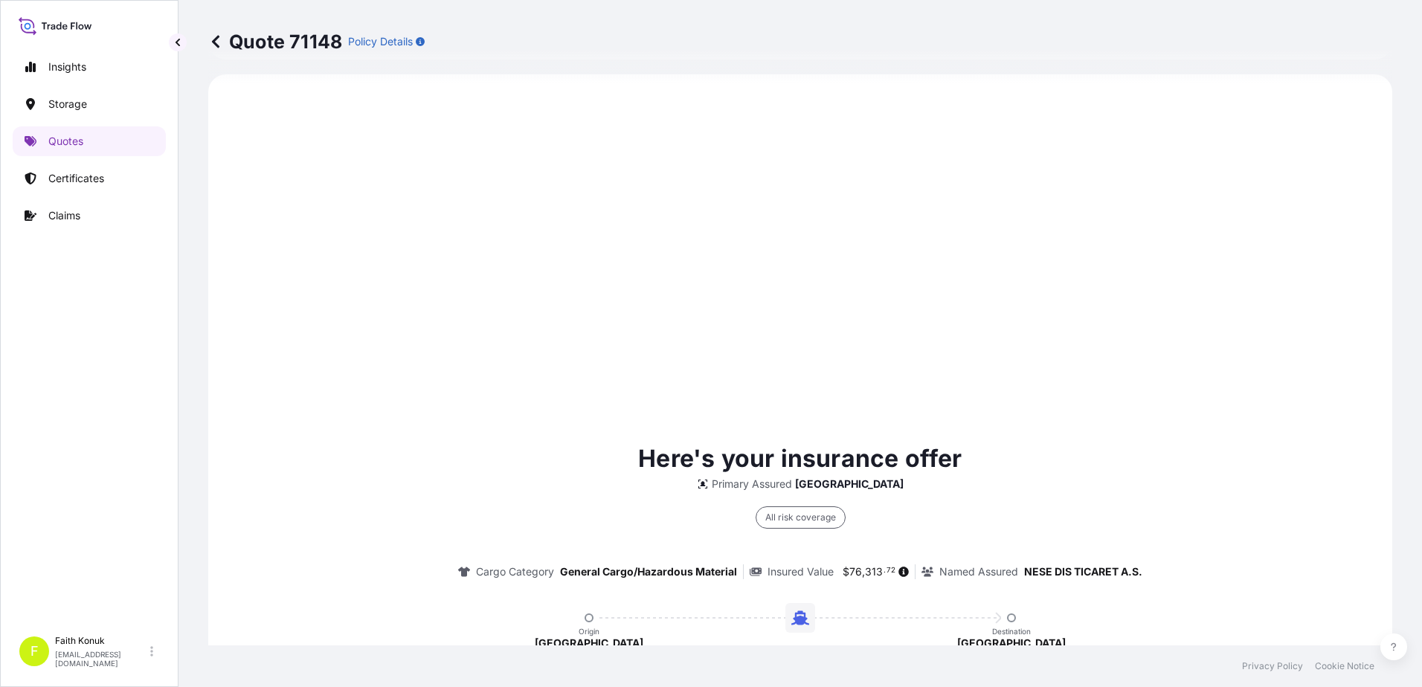
scroll to position [194, 0]
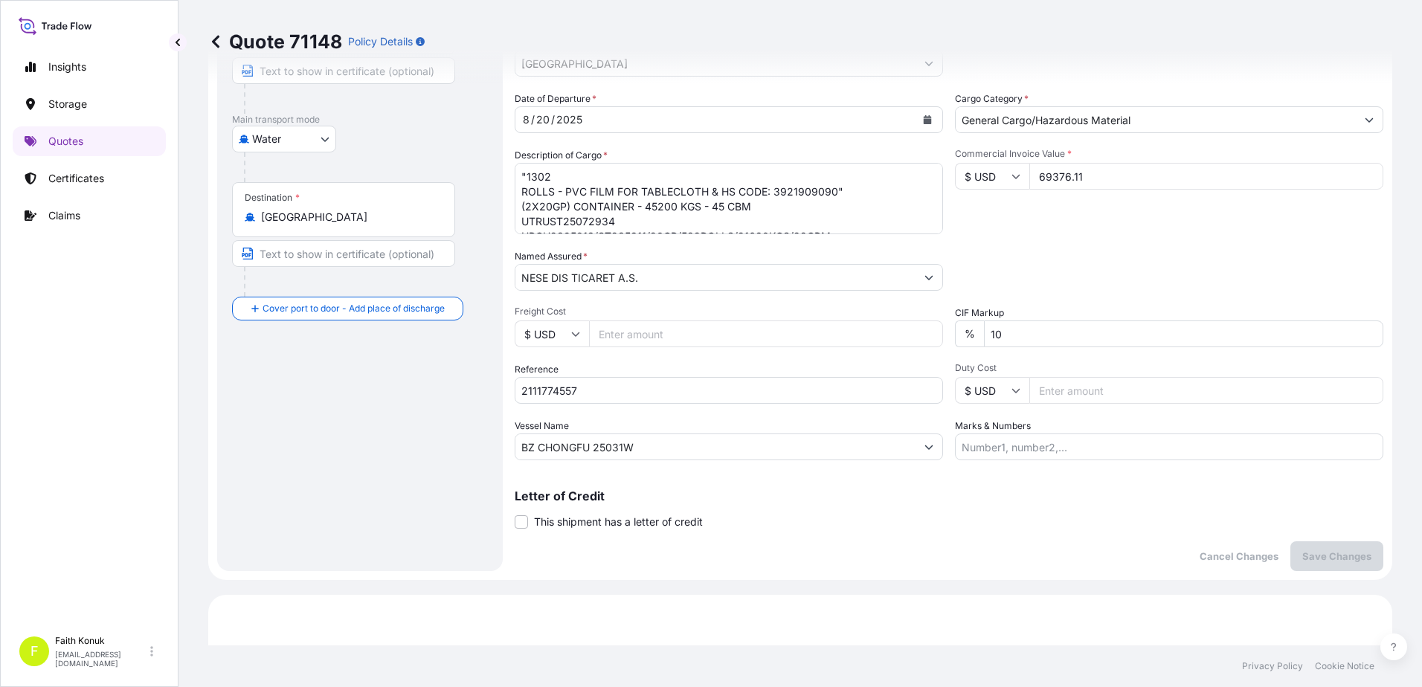
drag, startPoint x: 958, startPoint y: 175, endPoint x: 944, endPoint y: 174, distance: 14.2
click at [944, 174] on div "Date of Departure * [DATE] Cargo Category * General Cargo/Hazardous Material De…" at bounding box center [949, 275] width 869 height 369
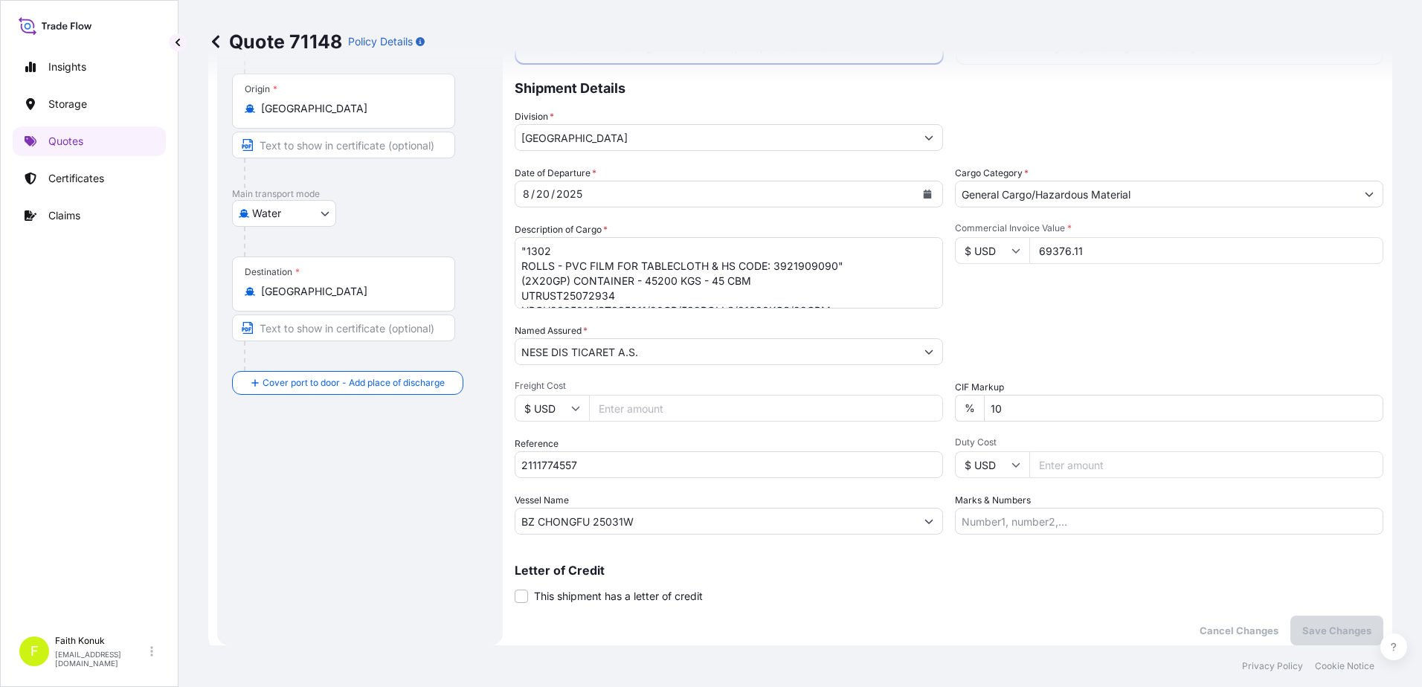
scroll to position [74, 0]
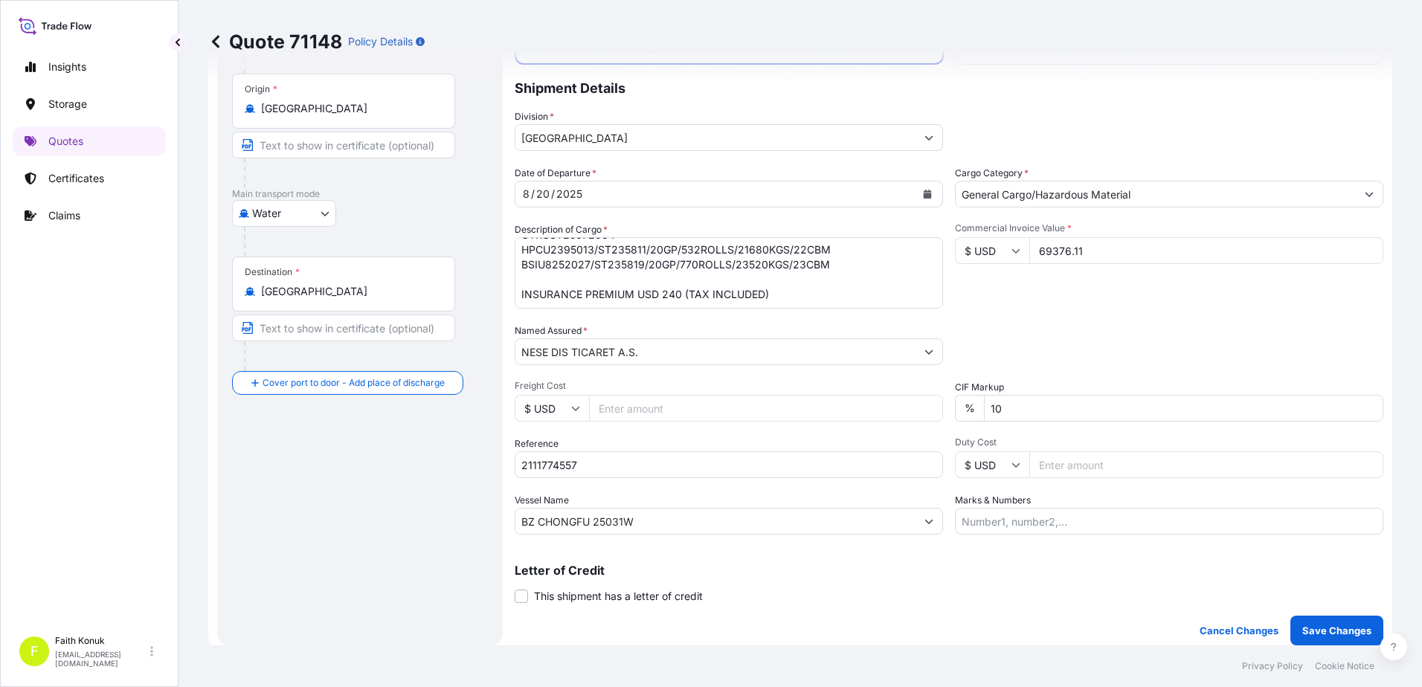
click at [1062, 312] on div "Date of Departure * [DATE] Cargo Category * General Cargo/Hazardous Material De…" at bounding box center [949, 350] width 869 height 369
click at [644, 269] on textarea ""1302 ROLLS - PVC FILM FOR TABLECLOTH & HS CODE: 3921909090" (2X20GP) CONTAINER…" at bounding box center [729, 272] width 428 height 71
click at [1113, 327] on div "Packing Category Type to search a container mode Please select a primary mode o…" at bounding box center [1169, 345] width 428 height 42
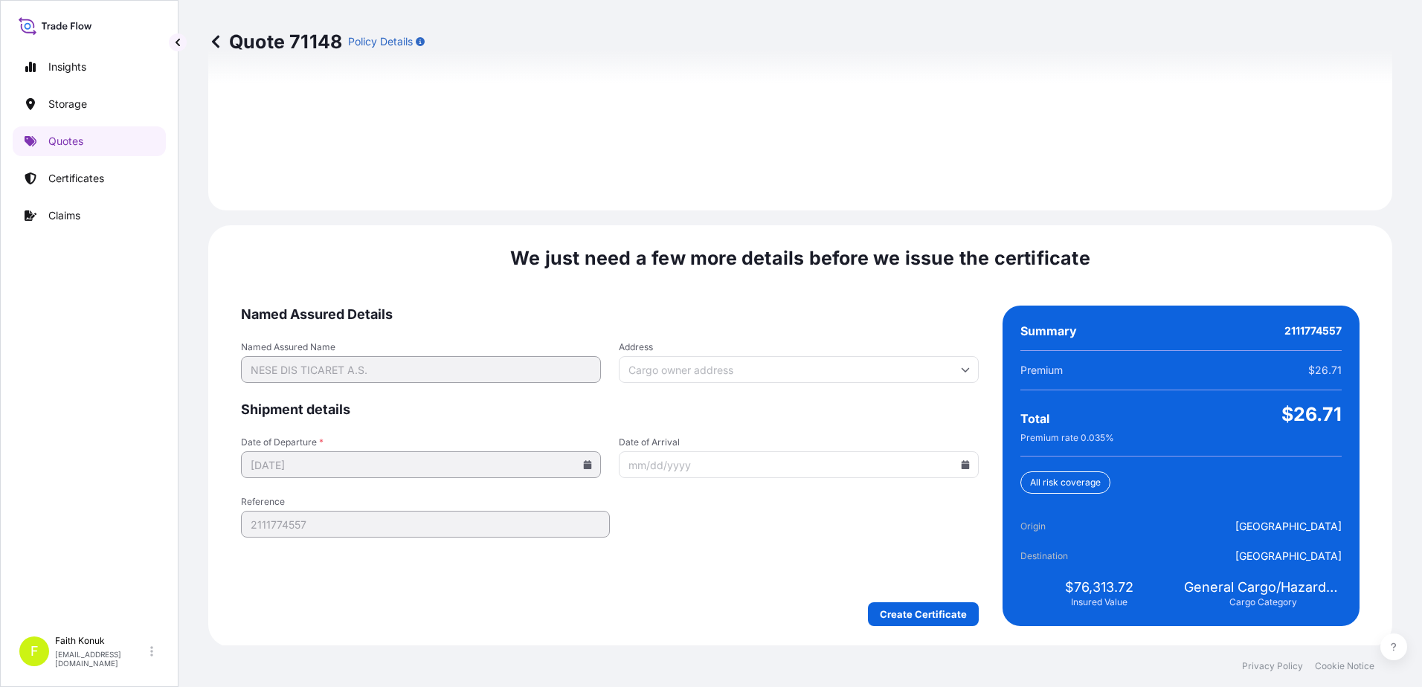
scroll to position [2117, 0]
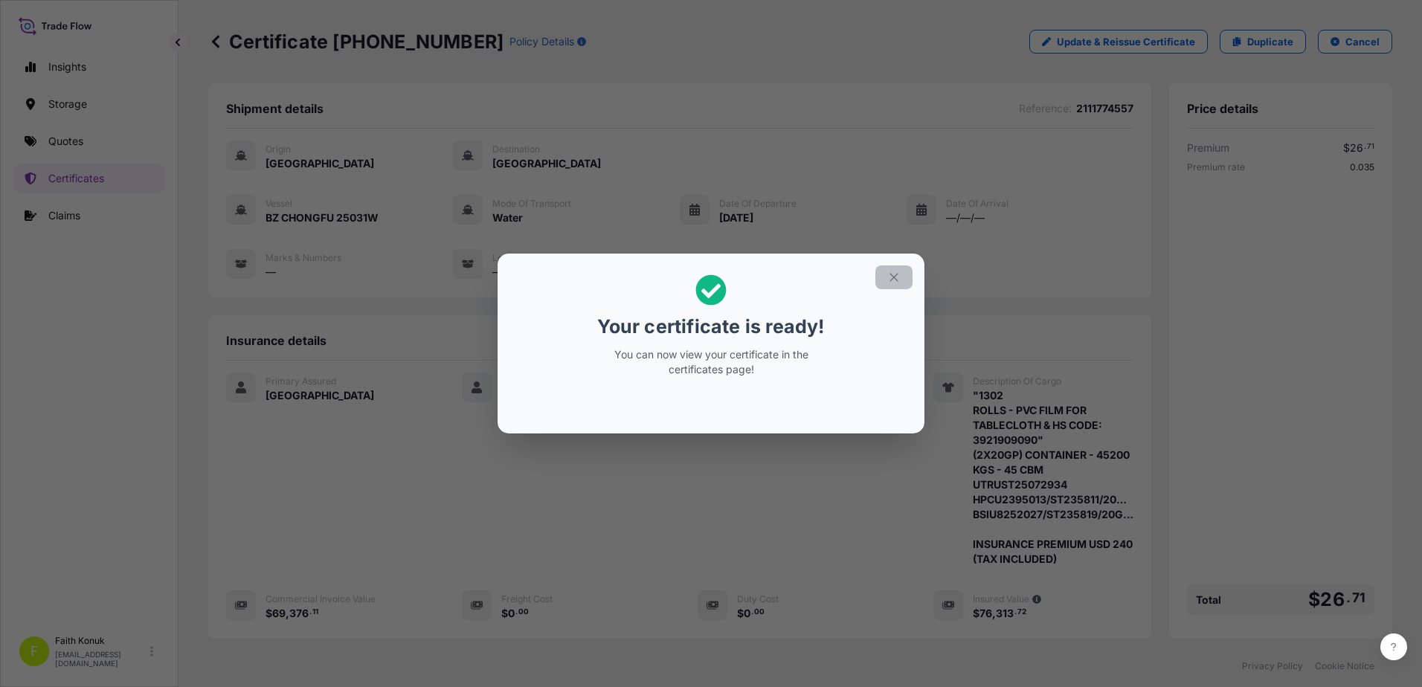
click at [895, 277] on icon "button" at bounding box center [893, 277] width 13 height 13
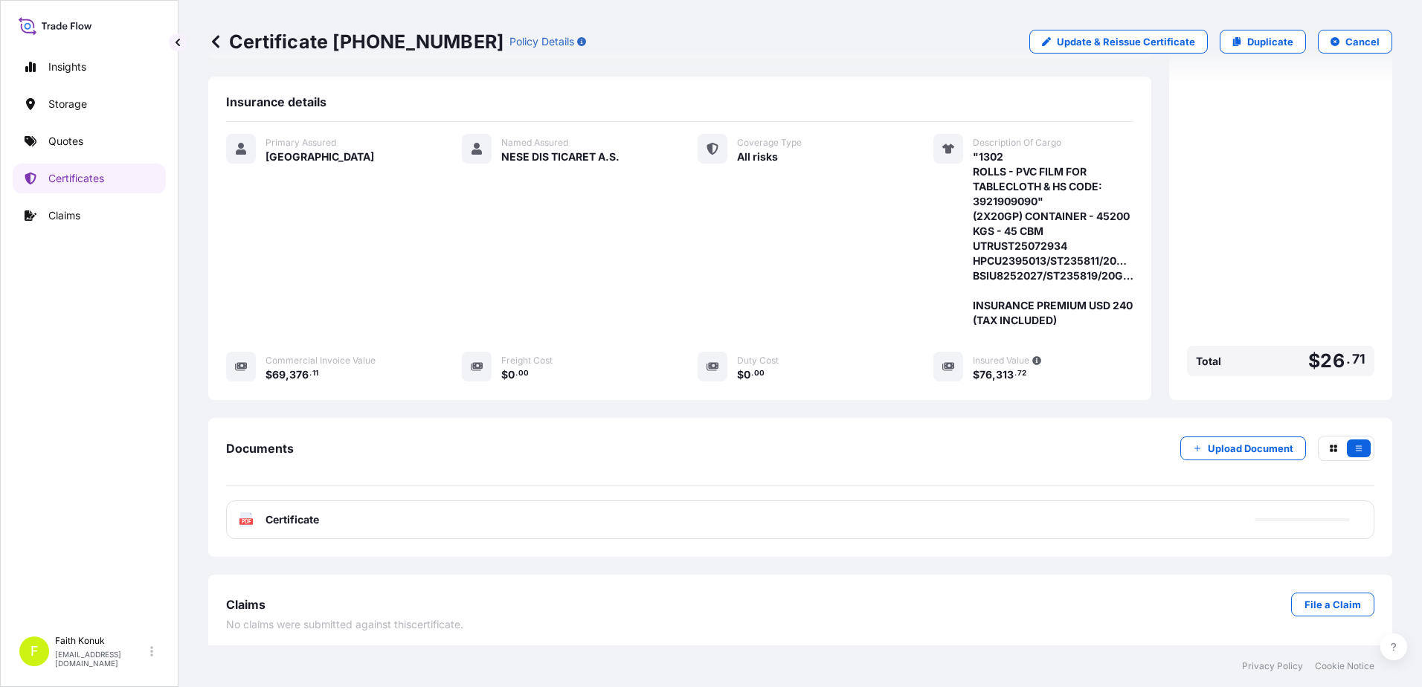
scroll to position [243, 0]
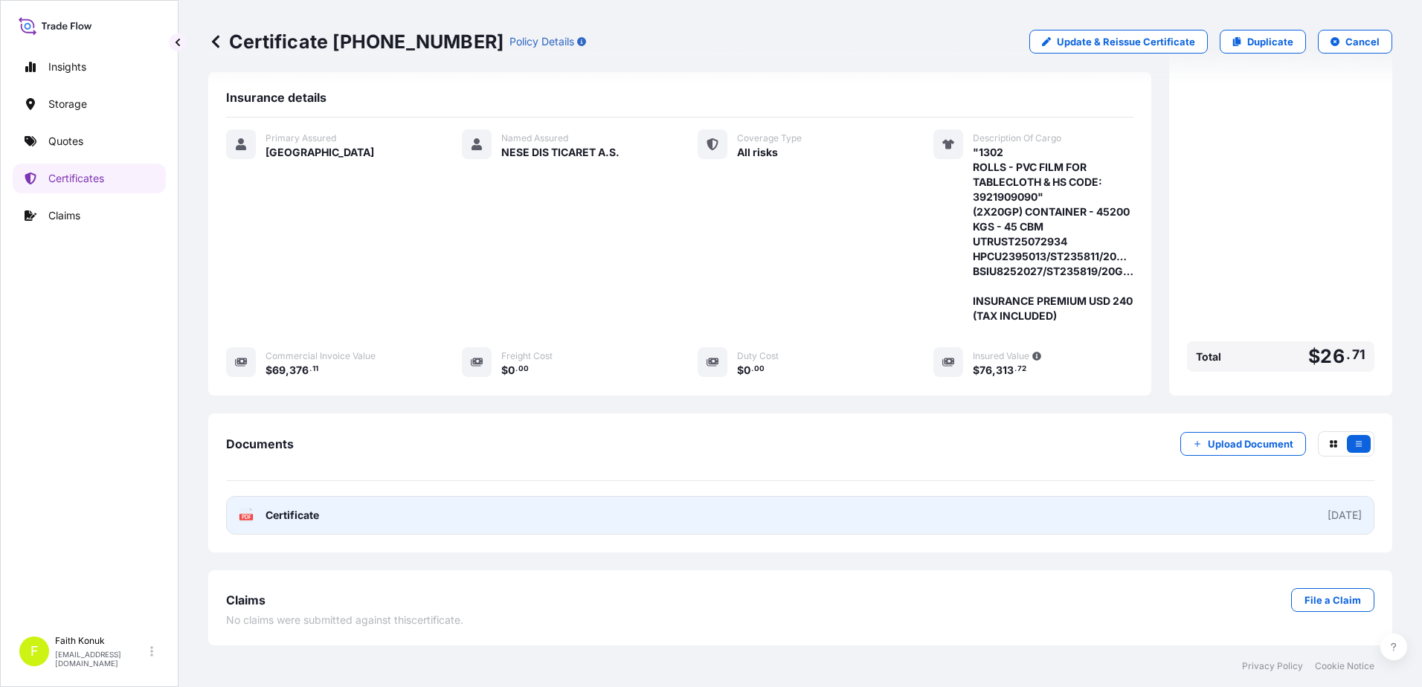
click at [248, 518] on text "PDF" at bounding box center [247, 517] width 10 height 5
